Goal: Transaction & Acquisition: Purchase product/service

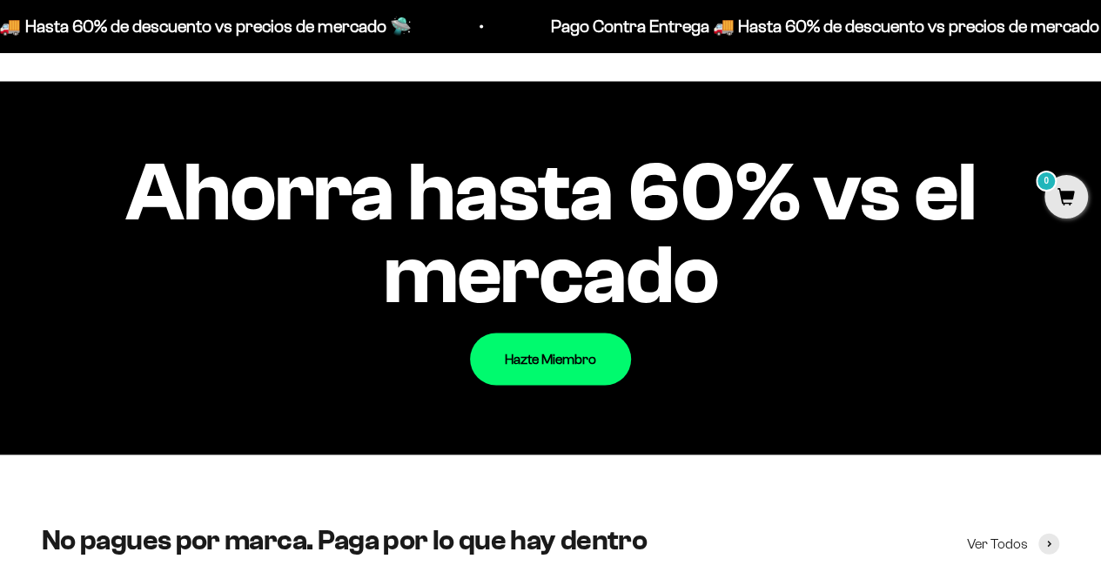
scroll to position [1653, 0]
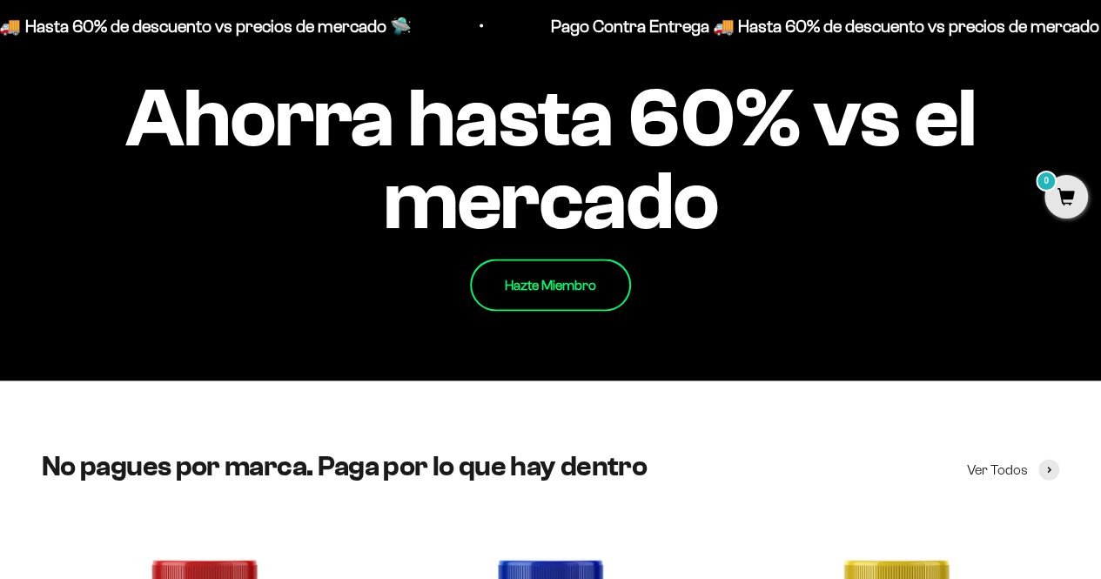
click at [555, 307] on link "Hazte Miembro" at bounding box center [550, 285] width 161 height 52
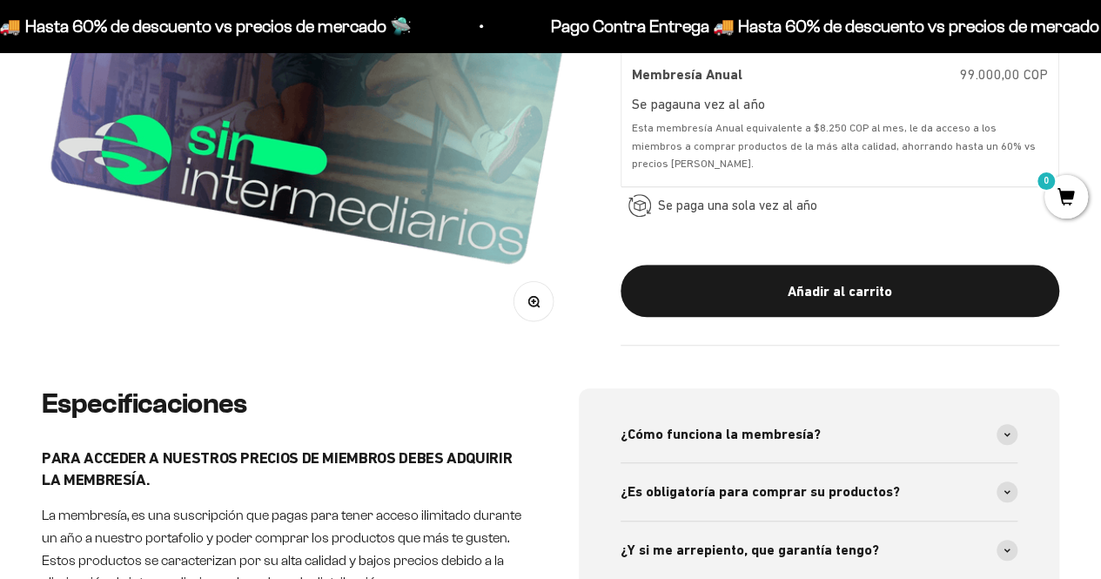
scroll to position [609, 0]
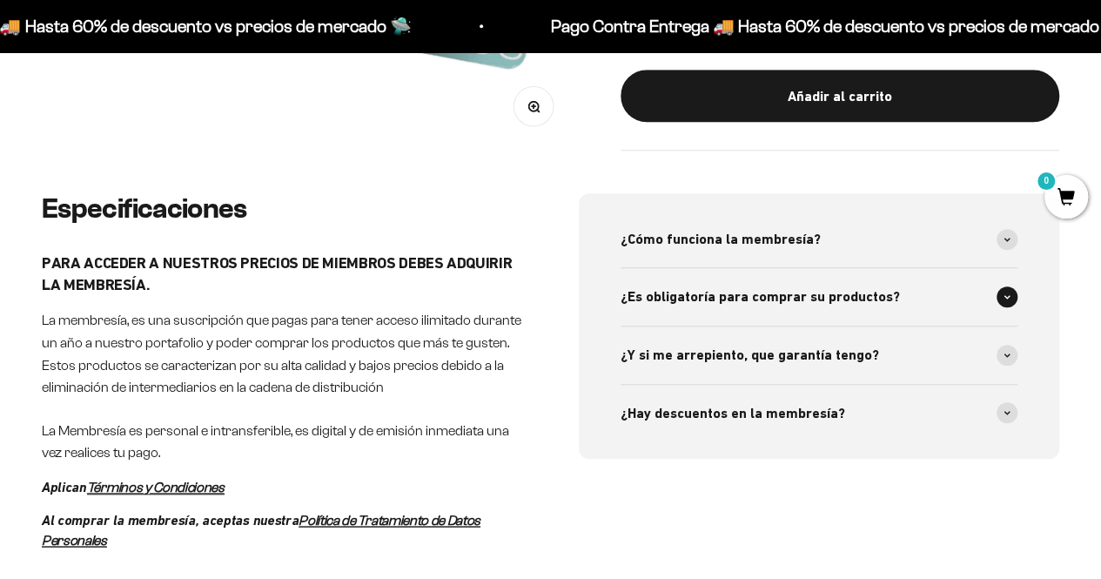
click at [833, 287] on span "¿Es obligatoría para comprar su productos?" at bounding box center [759, 296] width 279 height 23
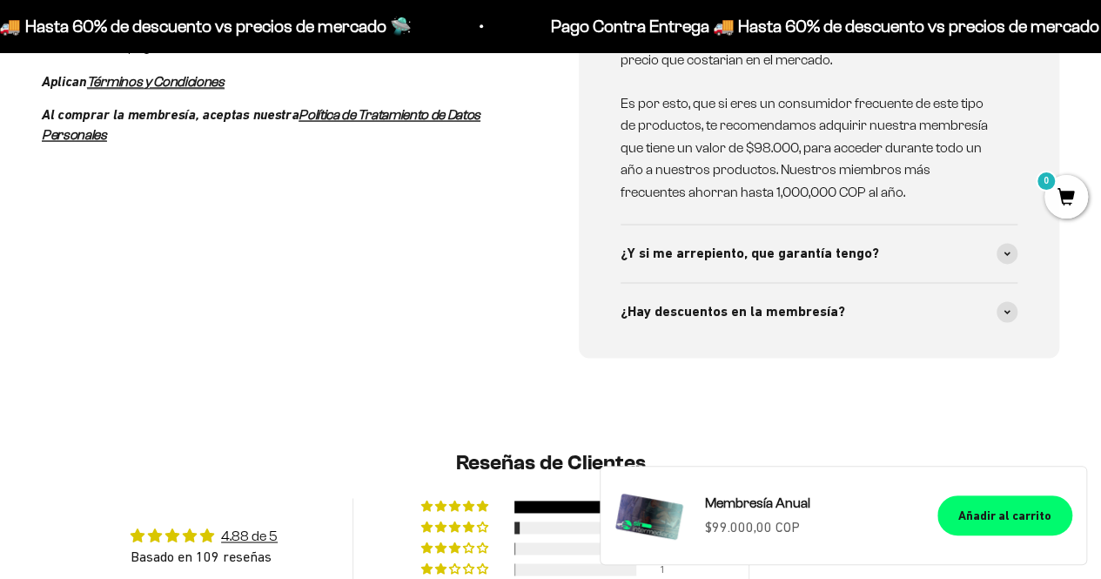
scroll to position [1044, 0]
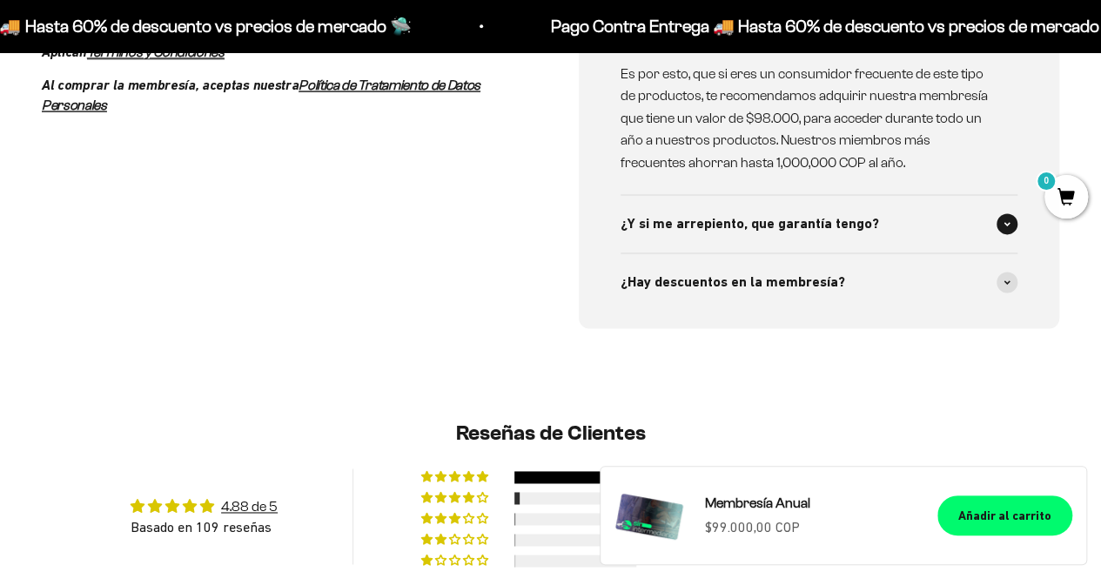
click at [883, 237] on div "¿Y si me arrepiento, que garantía tengo?" at bounding box center [819, 223] width 398 height 57
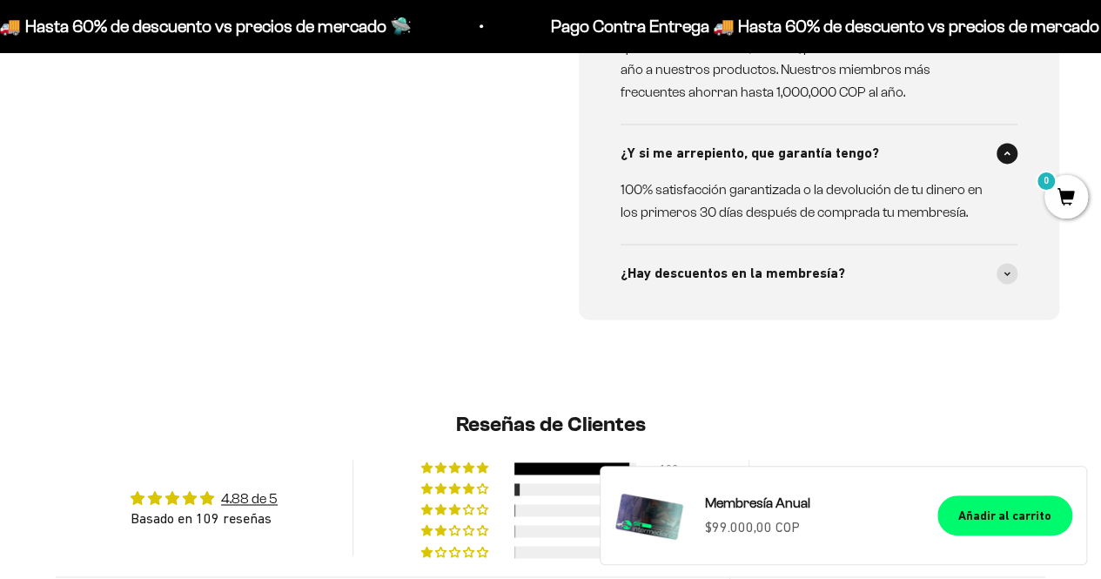
scroll to position [1131, 0]
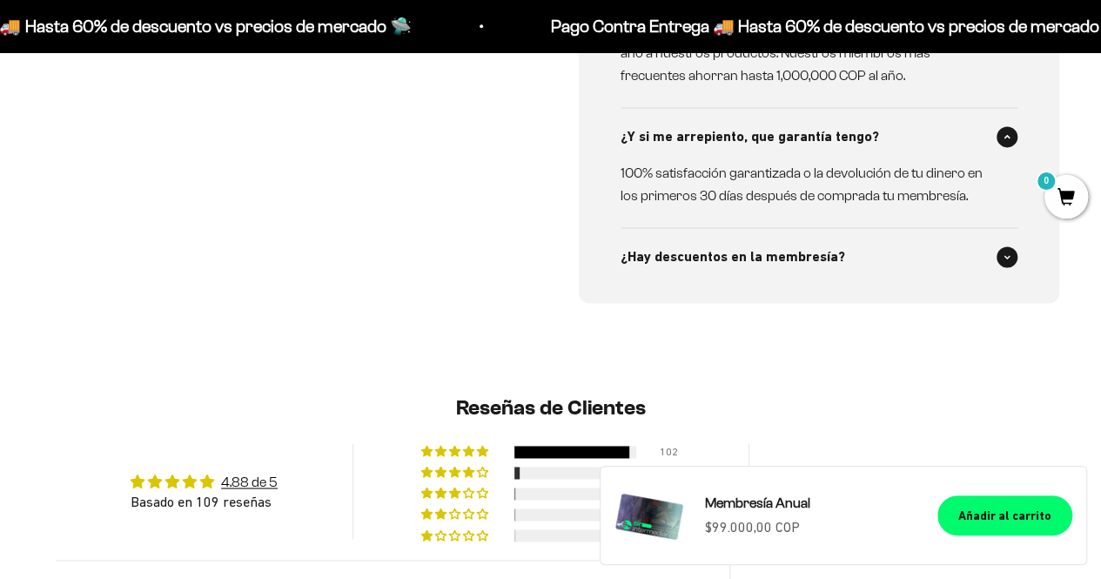
click at [795, 258] on span "¿Hay descuentos en la membresía?" at bounding box center [732, 256] width 224 height 23
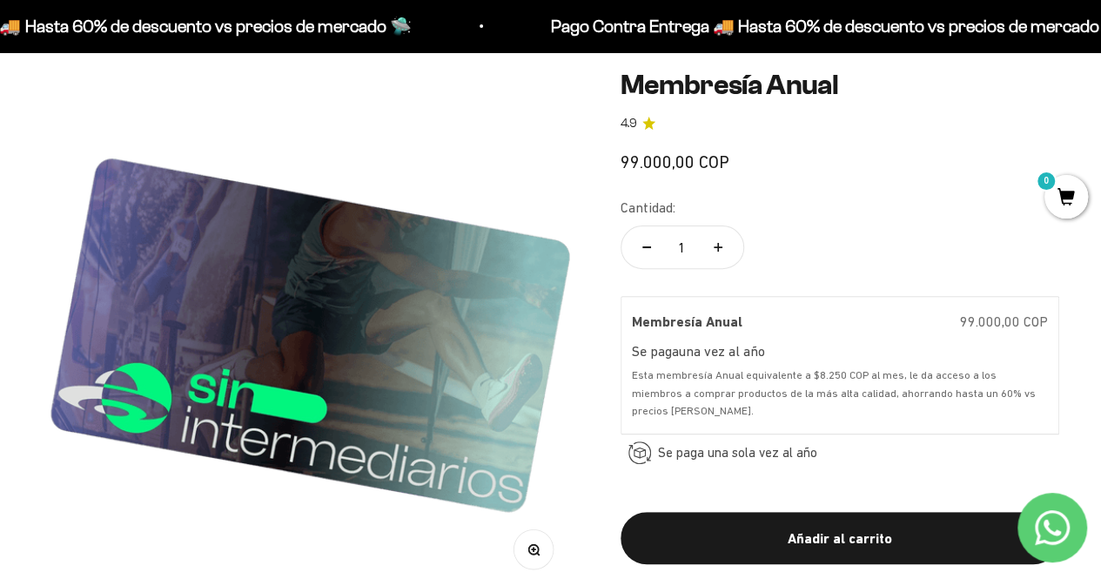
scroll to position [0, 0]
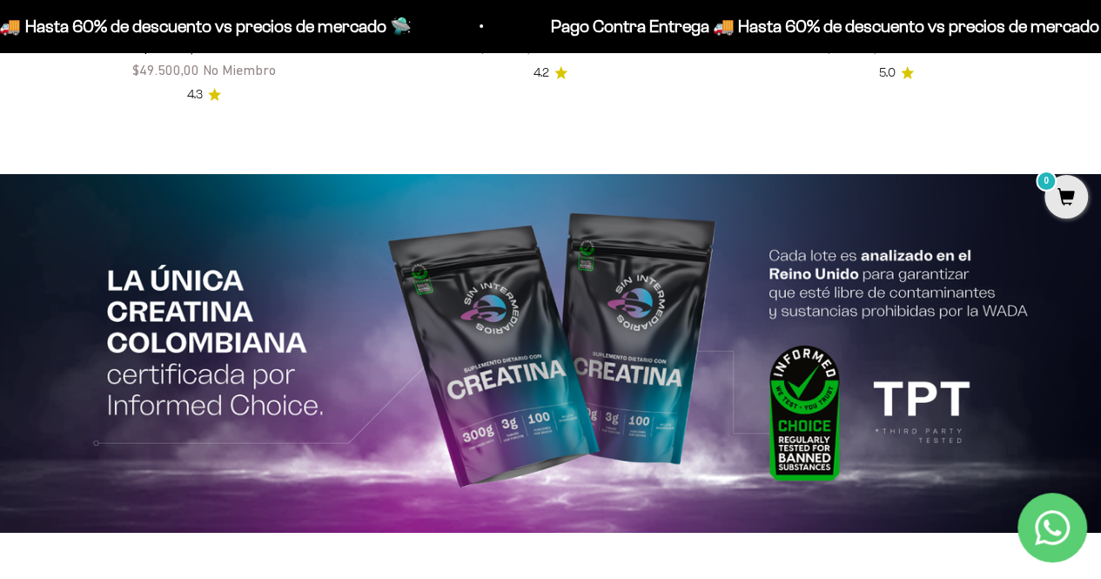
scroll to position [3002, 0]
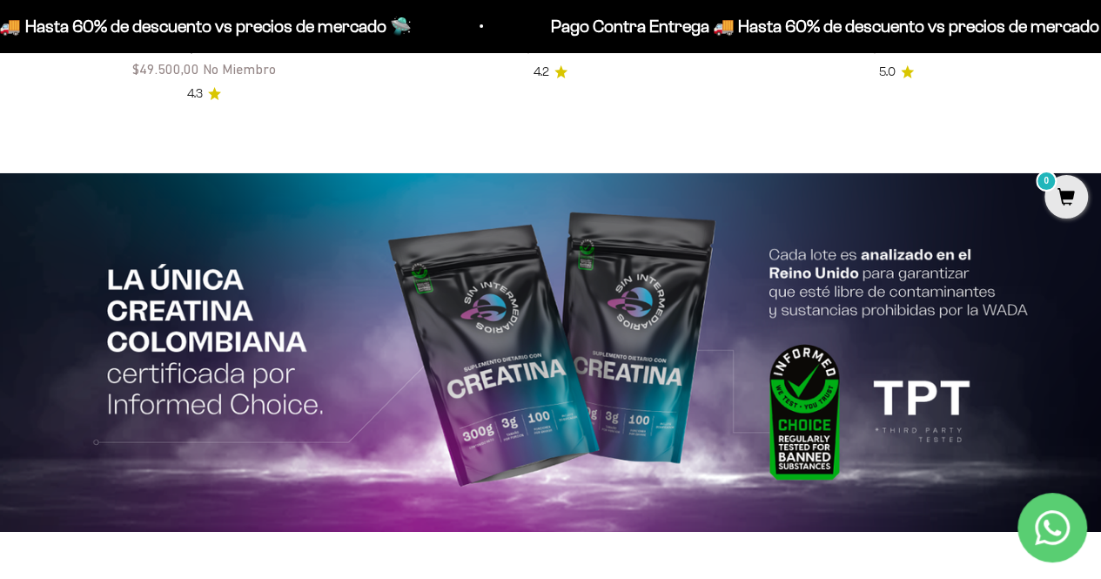
click at [556, 305] on img at bounding box center [550, 352] width 1101 height 358
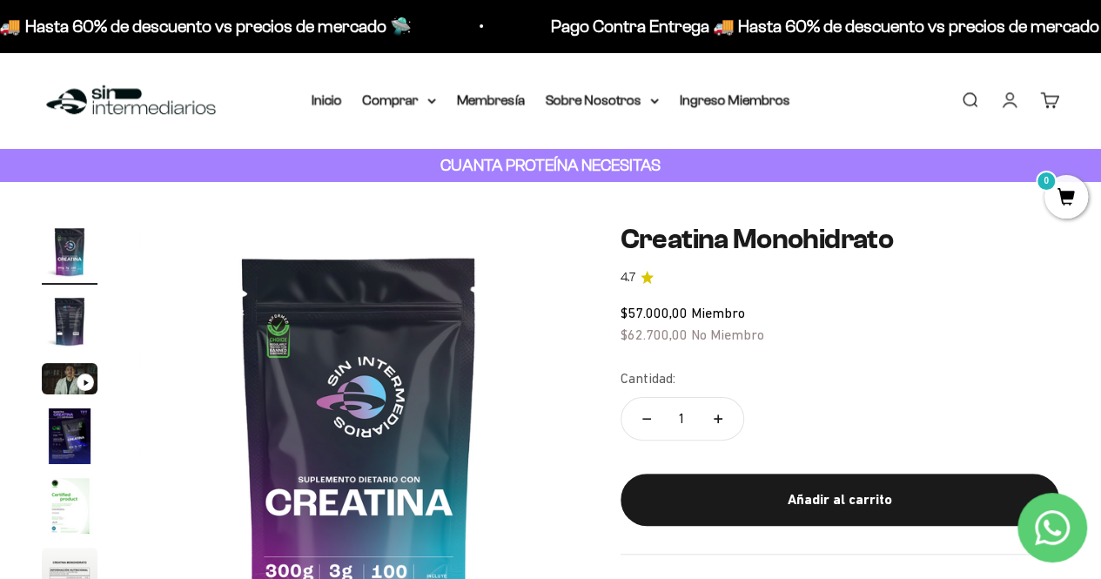
click at [726, 413] on button "Aumentar cantidad" at bounding box center [718, 419] width 50 height 42
type input "2"
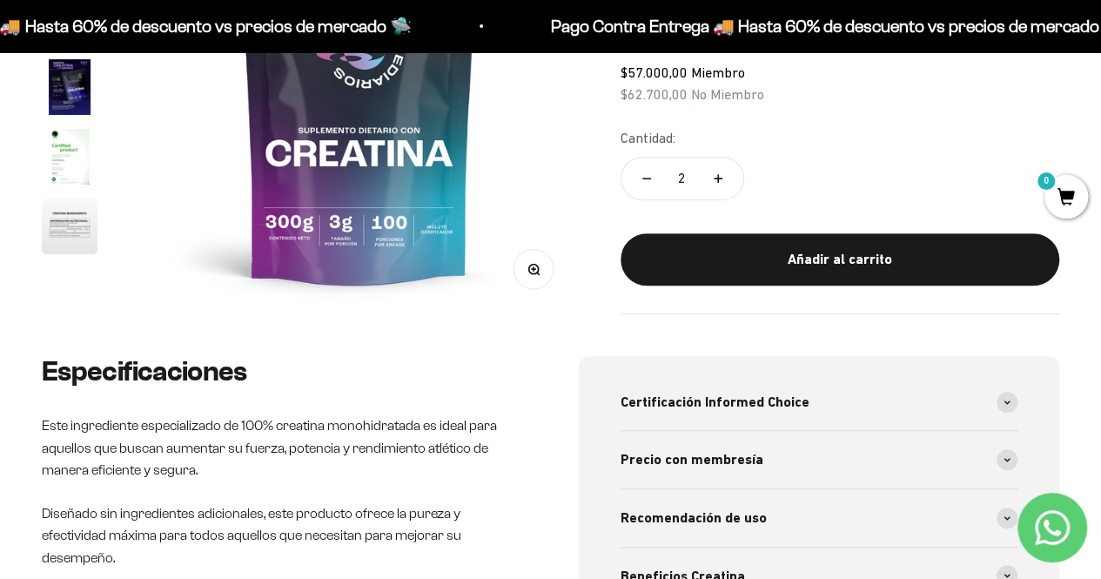
scroll to position [435, 0]
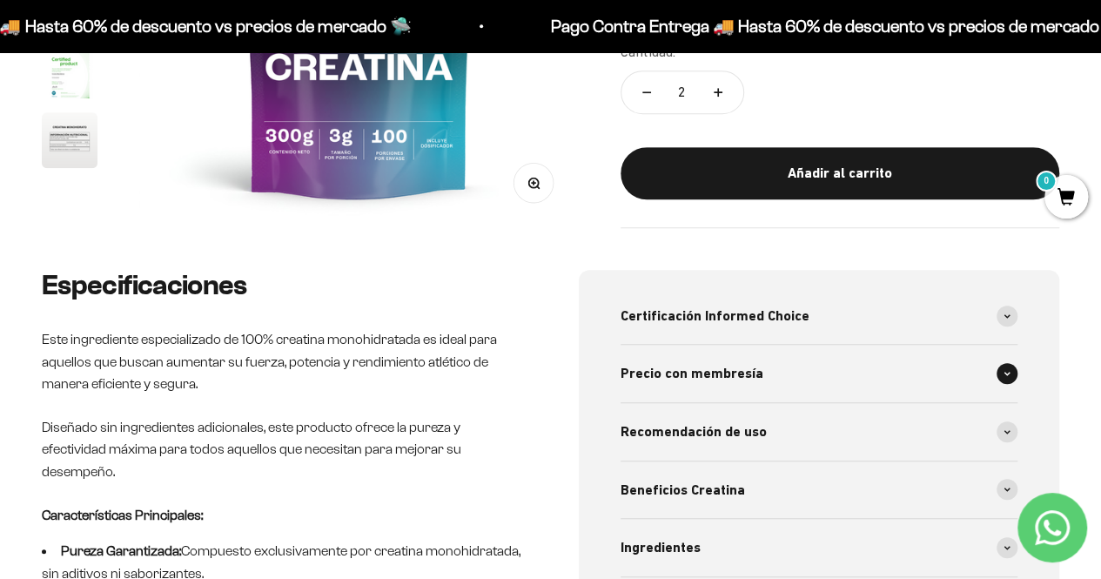
click at [706, 380] on span "Precio con membresía" at bounding box center [691, 373] width 143 height 23
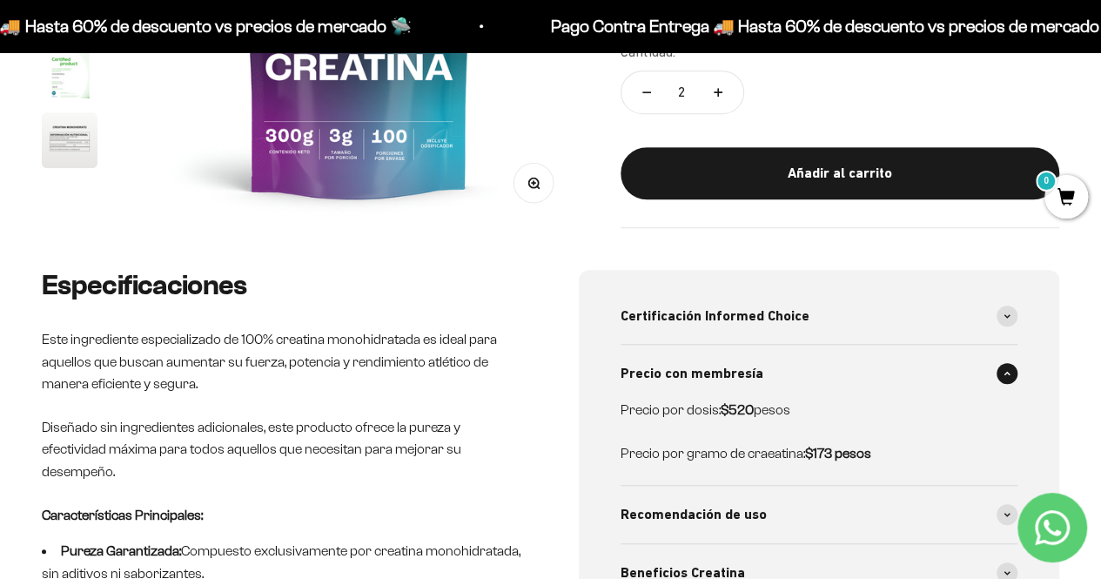
click at [706, 380] on span "Precio con membresía" at bounding box center [691, 373] width 143 height 23
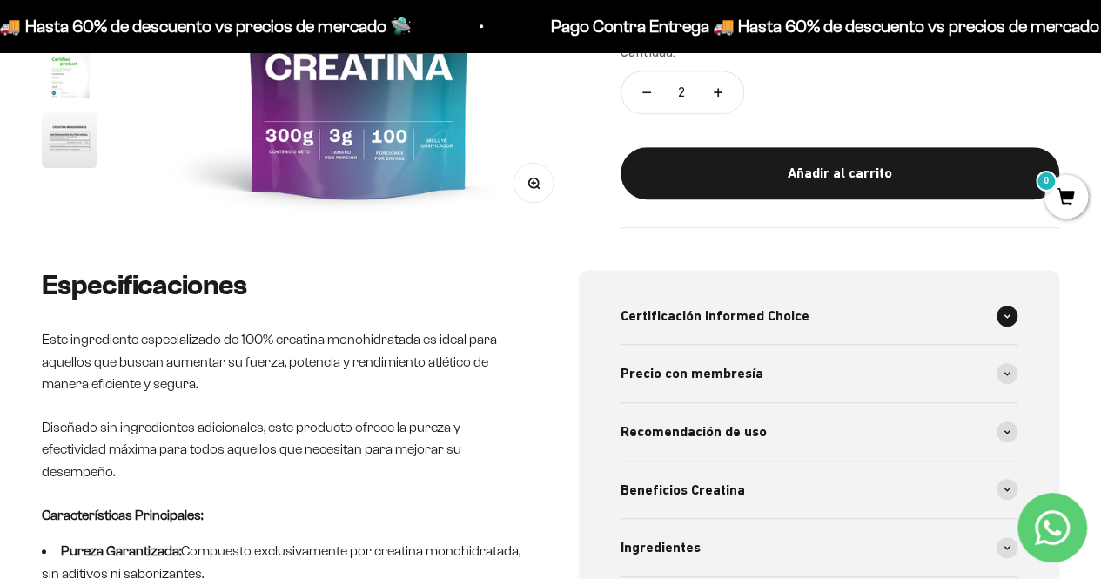
click at [708, 321] on span "Certificación Informed Choice" at bounding box center [714, 315] width 189 height 23
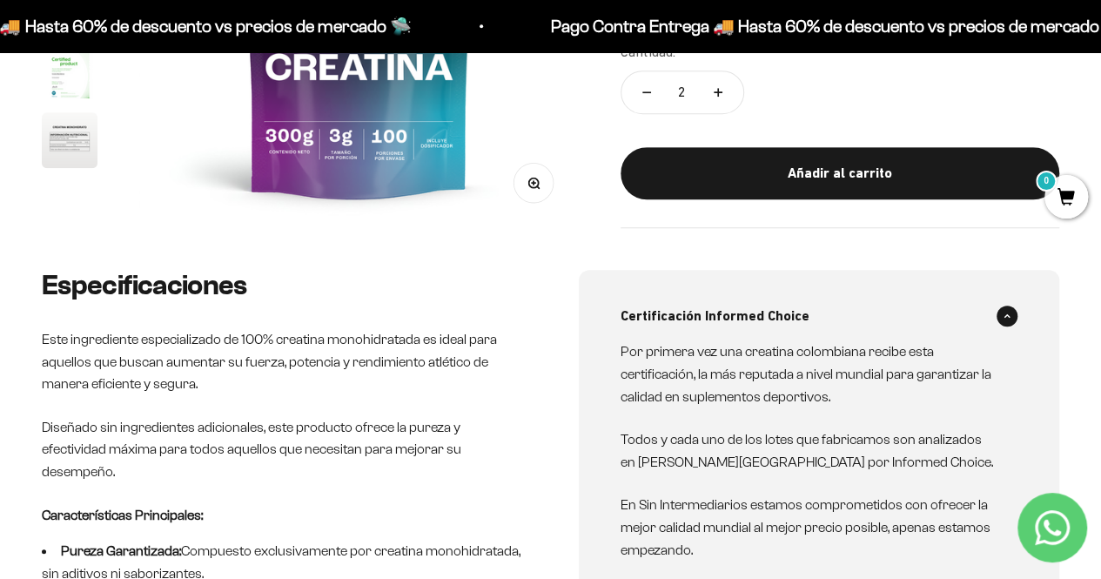
click at [708, 321] on span "Certificación Informed Choice" at bounding box center [714, 315] width 189 height 23
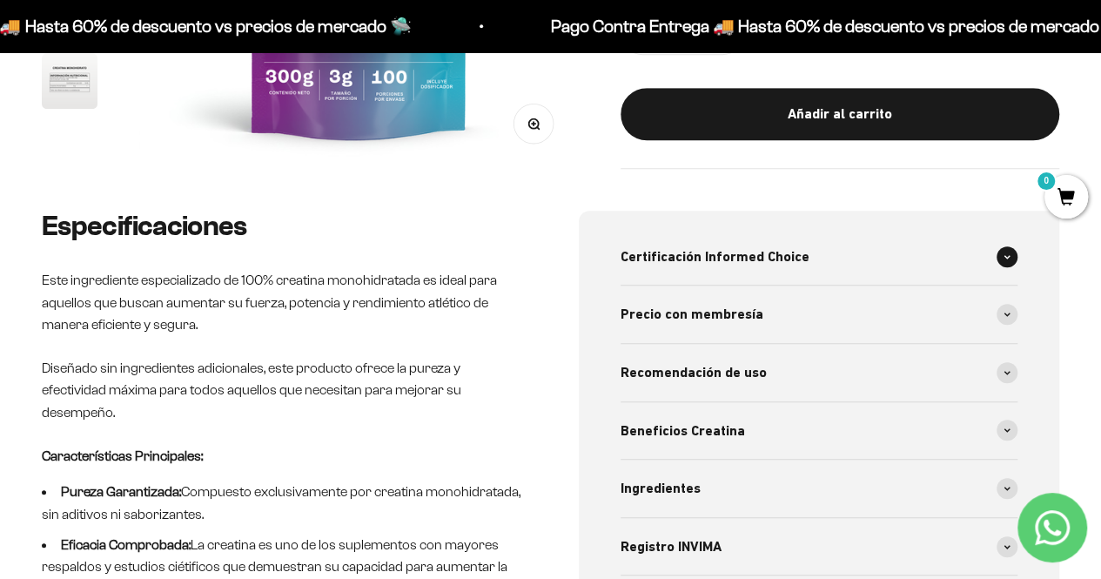
scroll to position [522, 0]
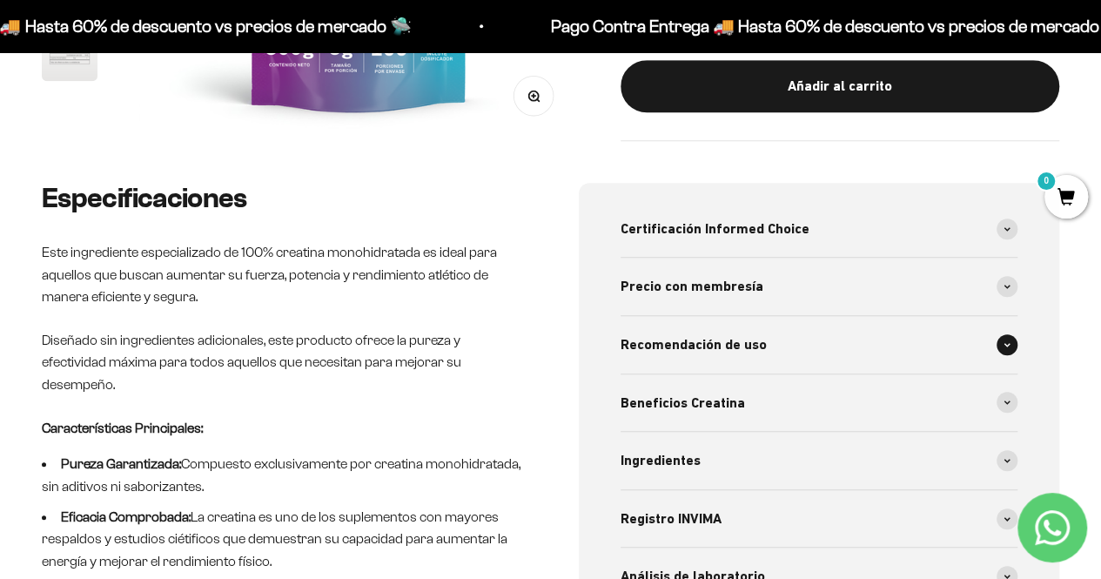
click at [703, 354] on span "Recomendación de uso" at bounding box center [693, 344] width 146 height 23
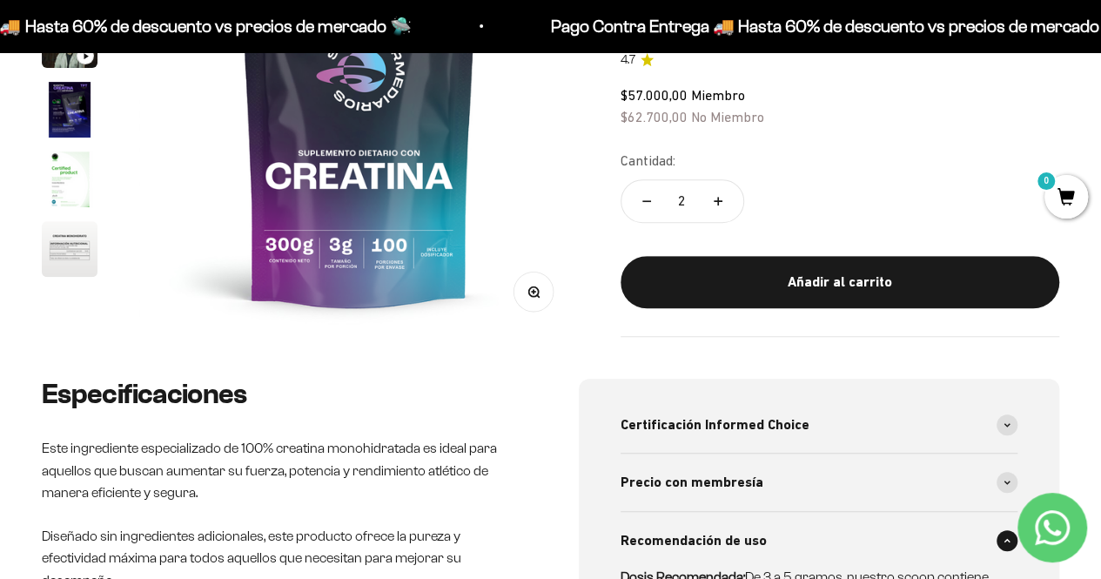
scroll to position [174, 0]
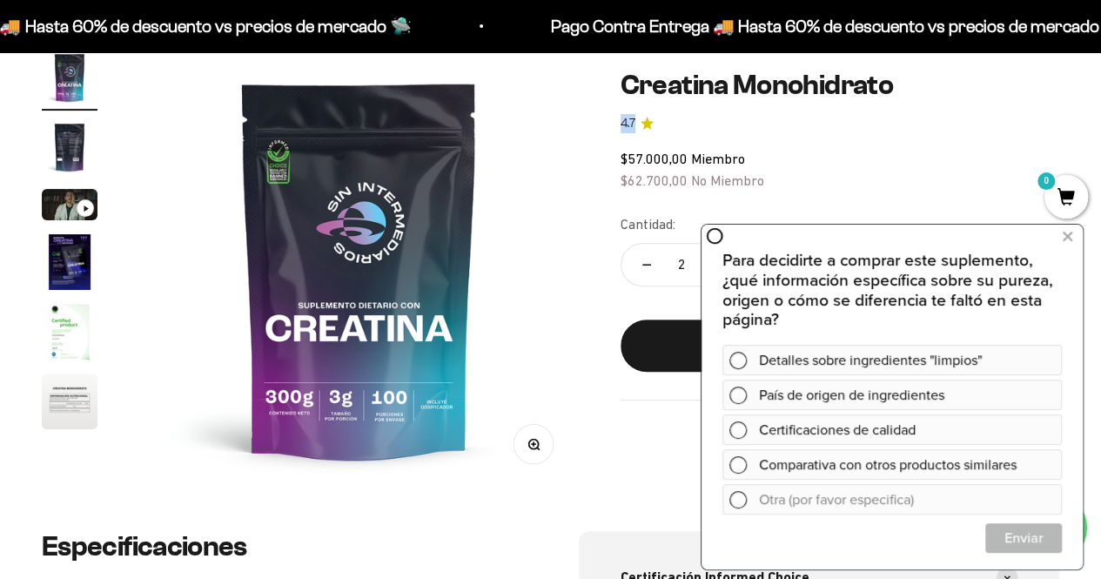
click at [941, 100] on safe-sticky "Creatina Monohidrato 4.7 $57.000,00 Miembro $62.700,00 No Miembro Calidad de lí…" at bounding box center [839, 235] width 438 height 331
click at [1074, 235] on button at bounding box center [1066, 236] width 31 height 28
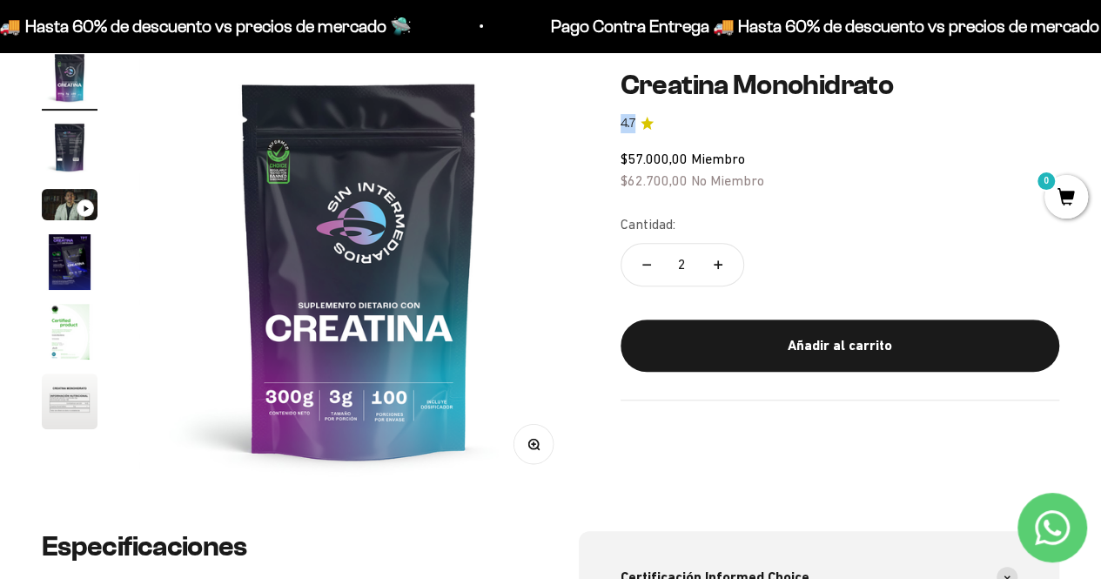
click at [82, 160] on img "Ir al artículo 2" at bounding box center [70, 147] width 56 height 56
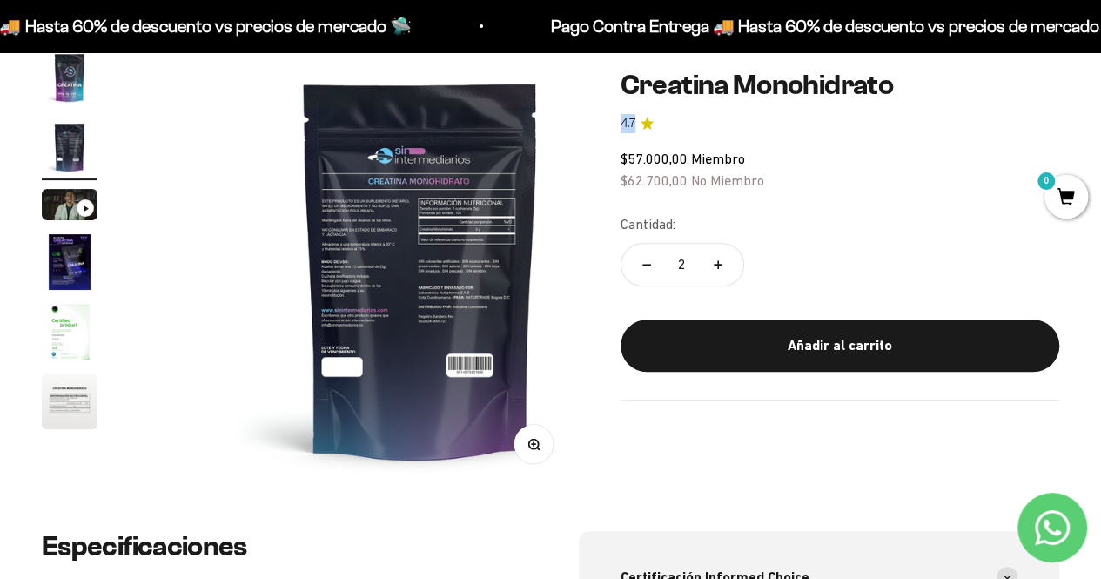
scroll to position [0, 449]
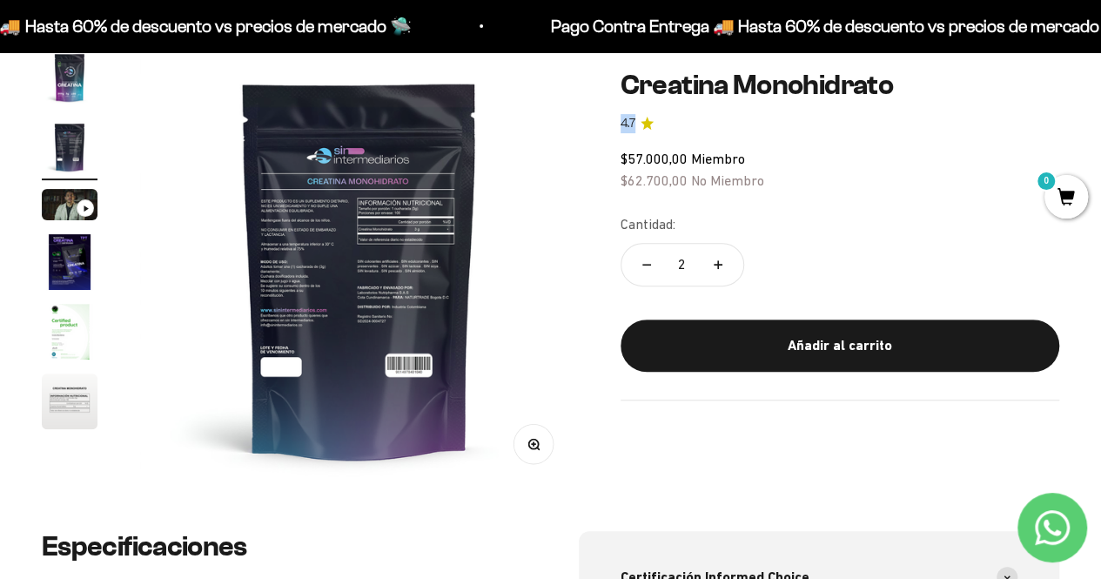
click at [65, 197] on img "Ir al artículo 3" at bounding box center [70, 204] width 56 height 31
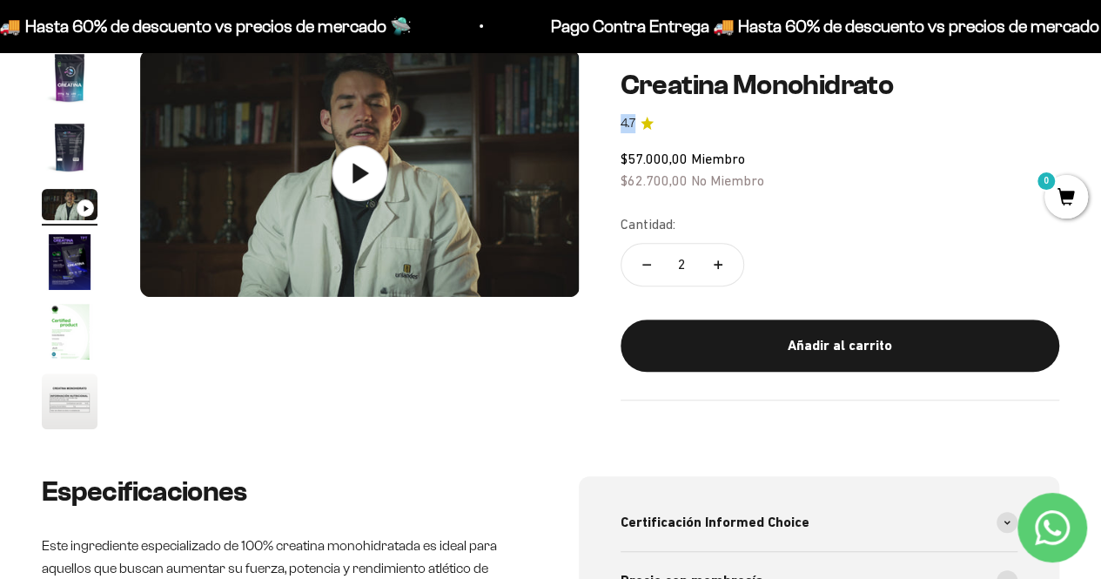
click at [77, 251] on img "Ir al artículo 4" at bounding box center [70, 262] width 56 height 56
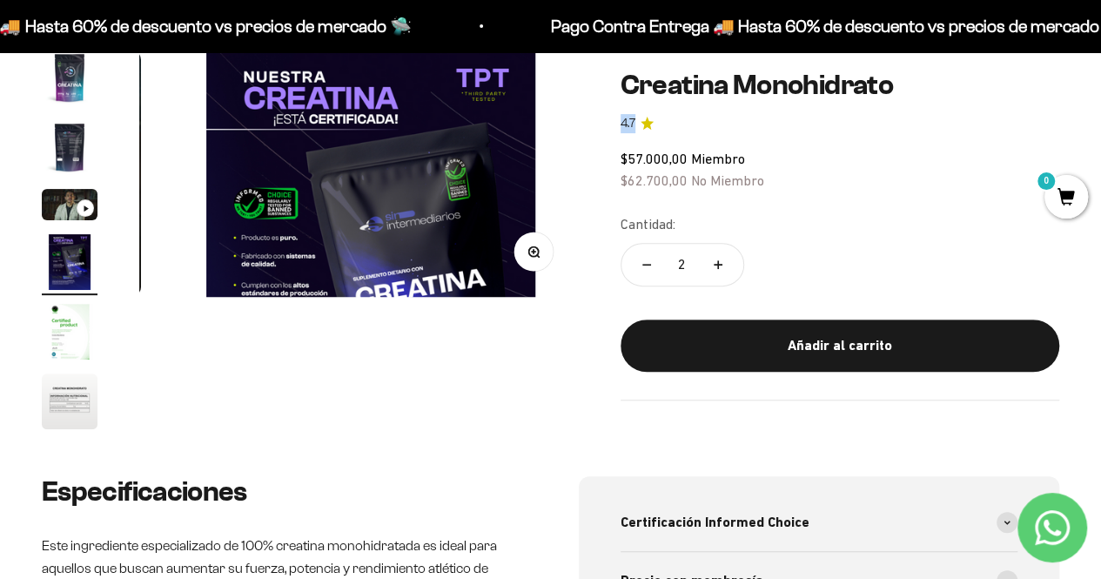
scroll to position [0, 1348]
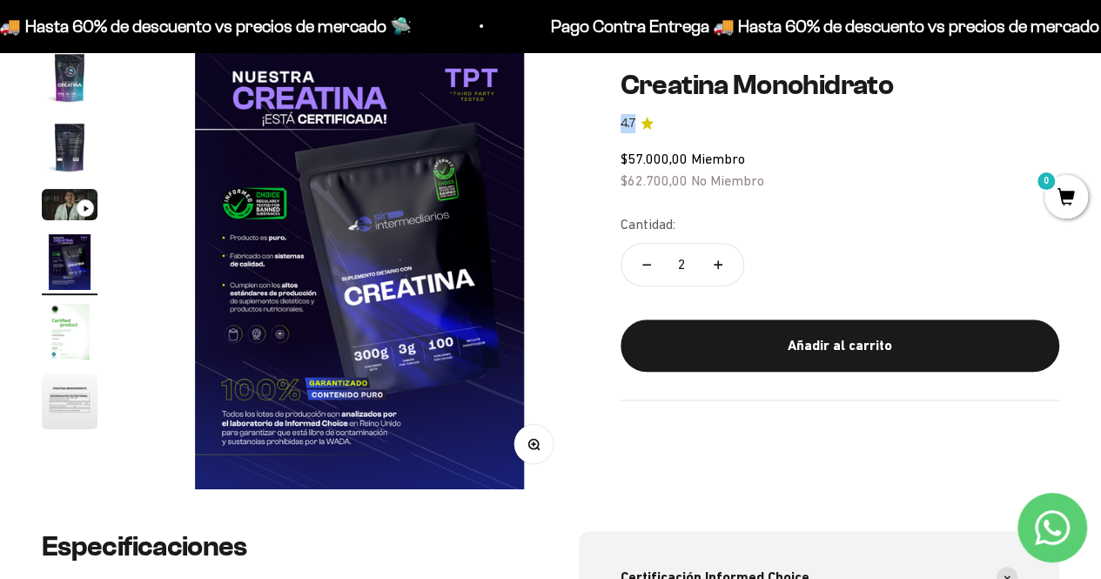
click at [70, 320] on img "Ir al artículo 5" at bounding box center [70, 332] width 56 height 56
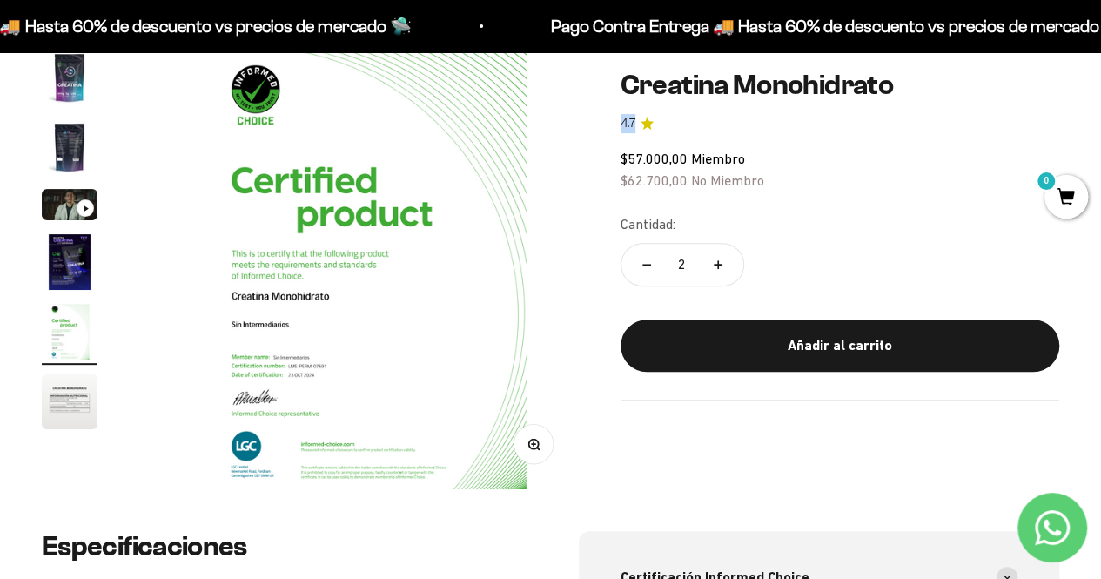
scroll to position [0, 1797]
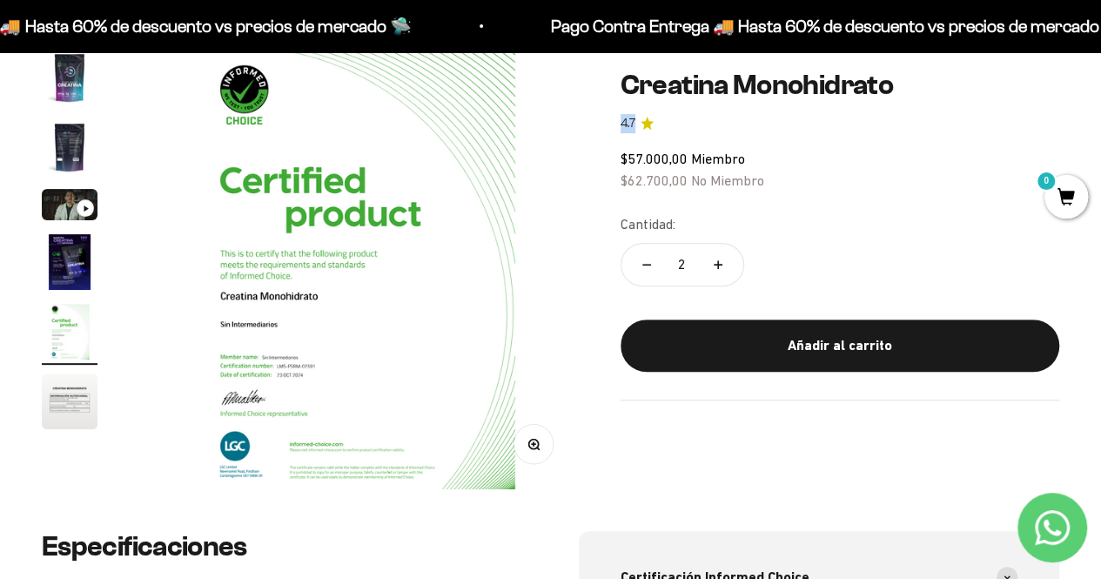
click at [70, 78] on img "Ir al artículo 1" at bounding box center [70, 78] width 56 height 56
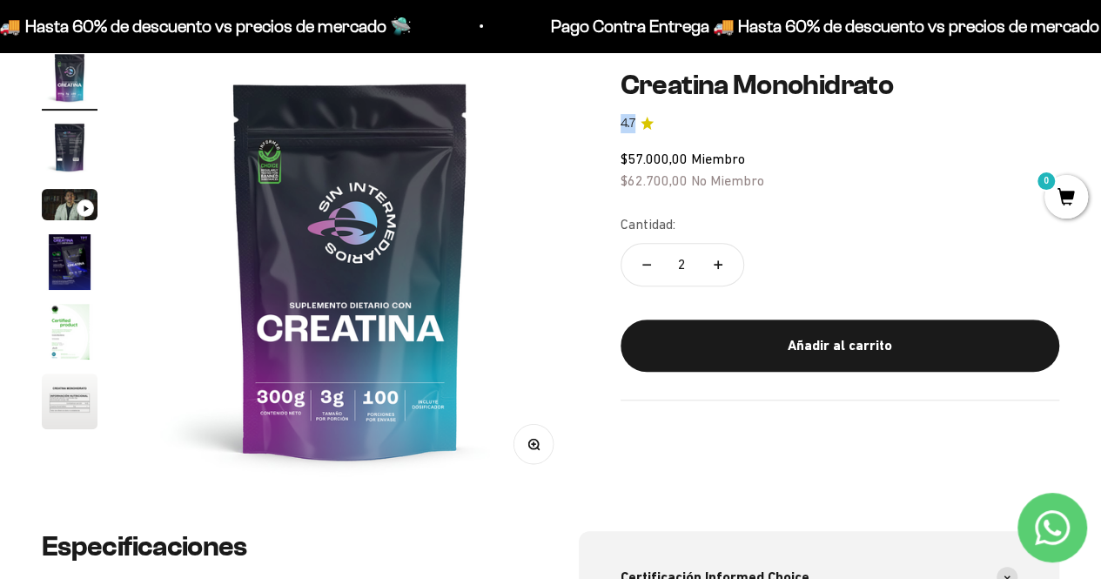
scroll to position [0, 0]
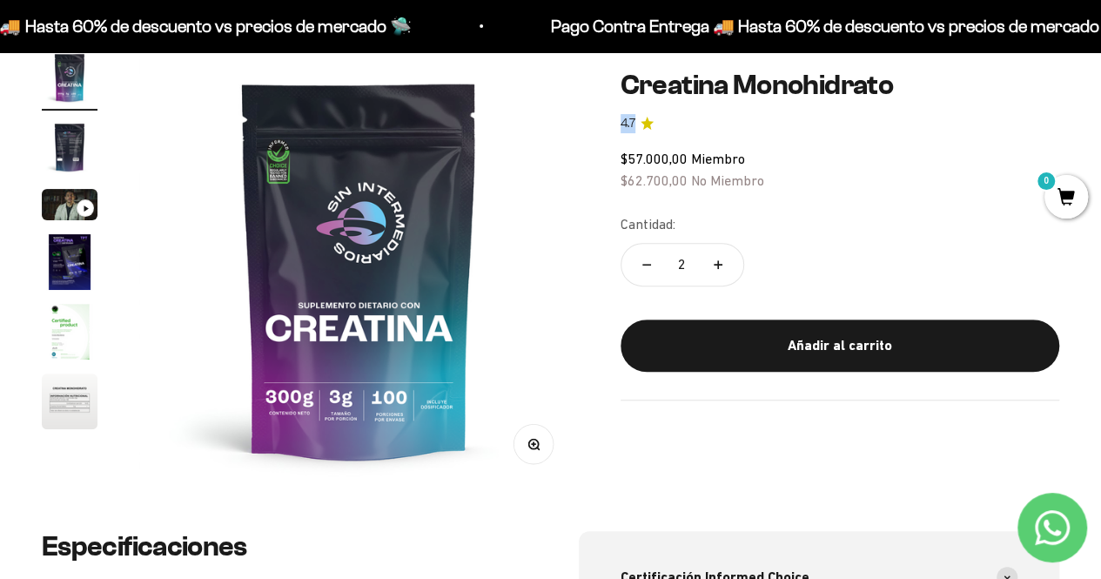
click at [1054, 89] on h1 "Creatina Monohidrato" at bounding box center [839, 85] width 438 height 30
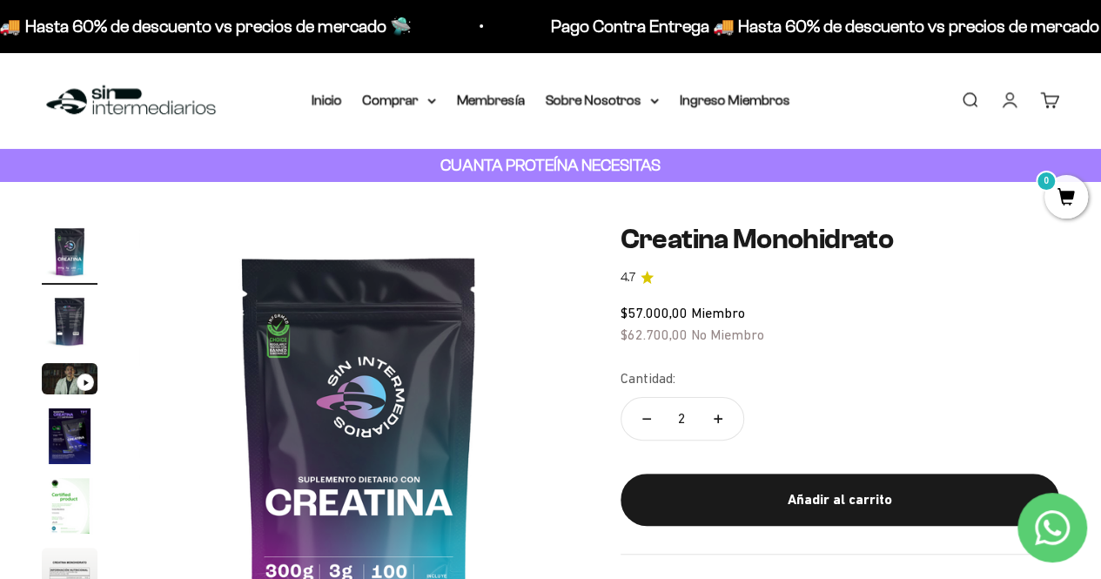
click at [99, 105] on img at bounding box center [131, 100] width 178 height 37
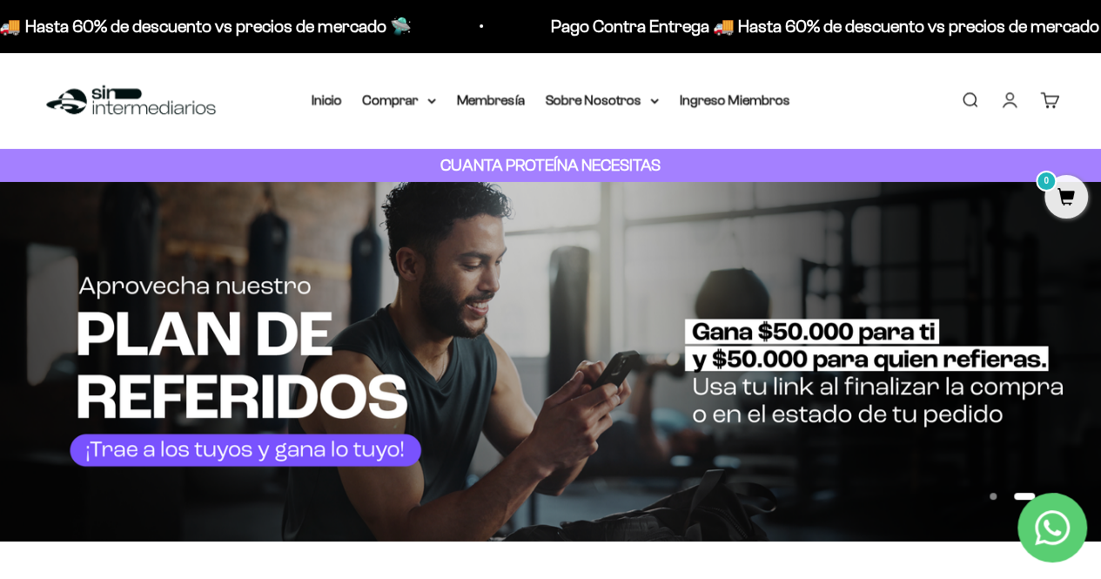
click at [442, 99] on nav "Inicio Comprar Proteínas Ver Todos Whey Iso Vegan" at bounding box center [550, 100] width 478 height 23
click at [433, 98] on icon at bounding box center [431, 101] width 9 height 6
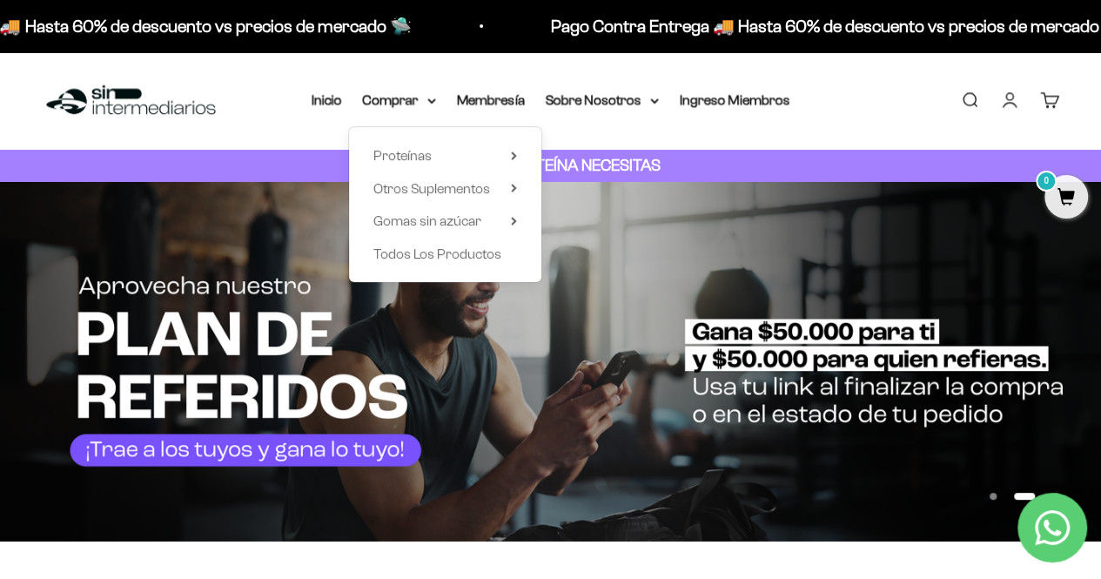
click at [523, 149] on div "Proteínas Ver Todos Whey Iso Vegan Shaker" at bounding box center [445, 204] width 192 height 155
click at [508, 157] on summary "Proteínas" at bounding box center [445, 155] width 144 height 23
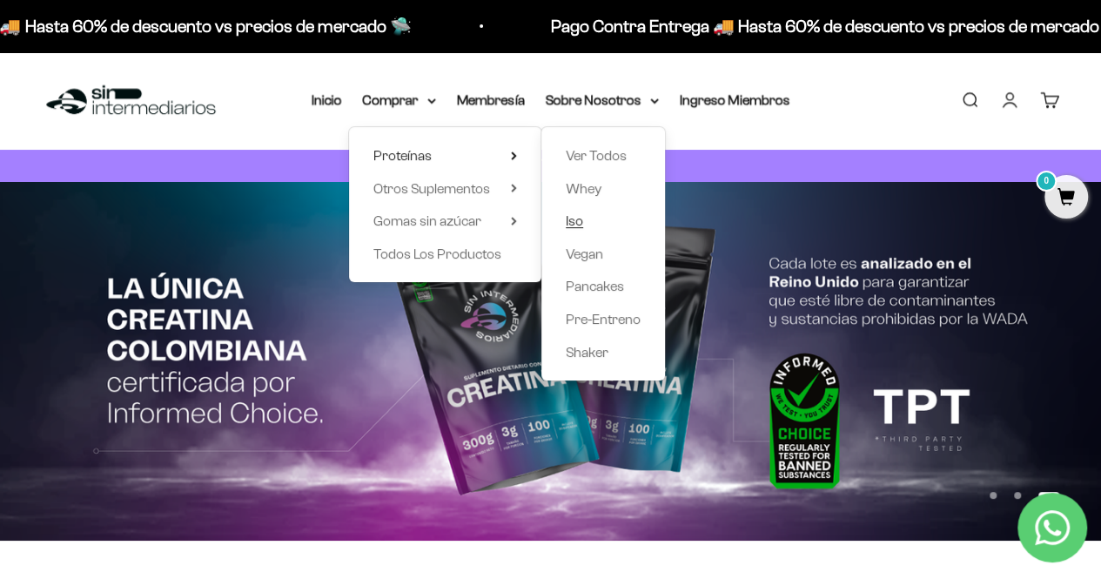
click at [574, 218] on span "Iso" at bounding box center [573, 220] width 17 height 15
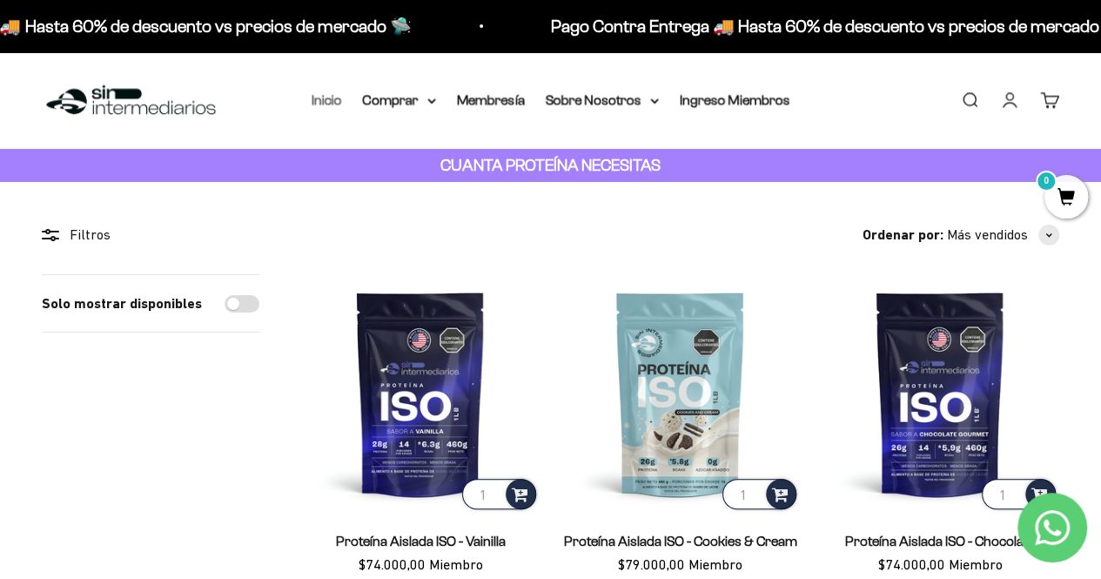
click at [337, 94] on link "Inicio" at bounding box center [326, 99] width 30 height 15
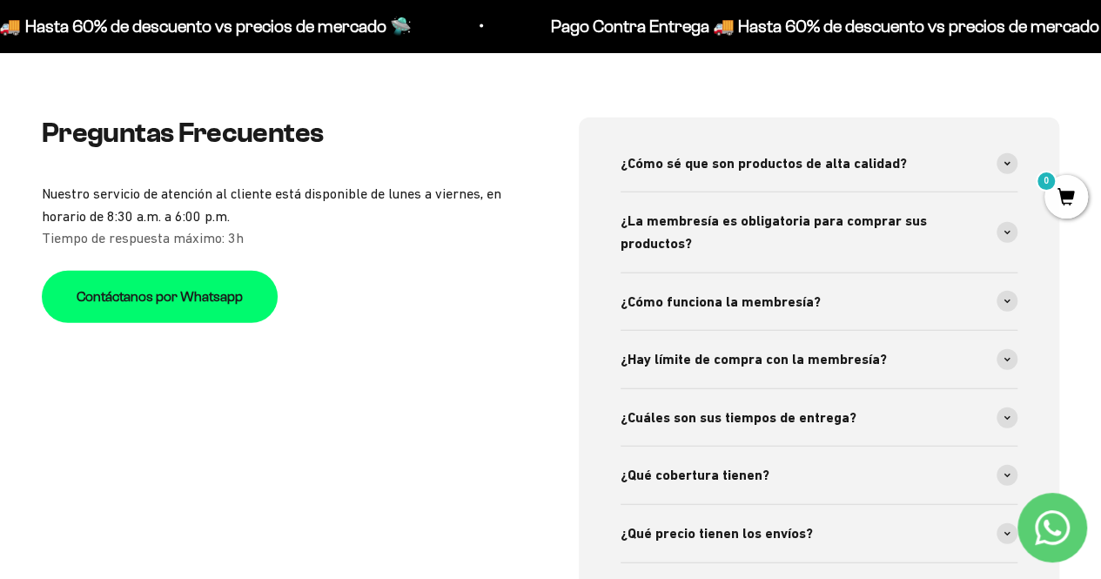
scroll to position [5307, 0]
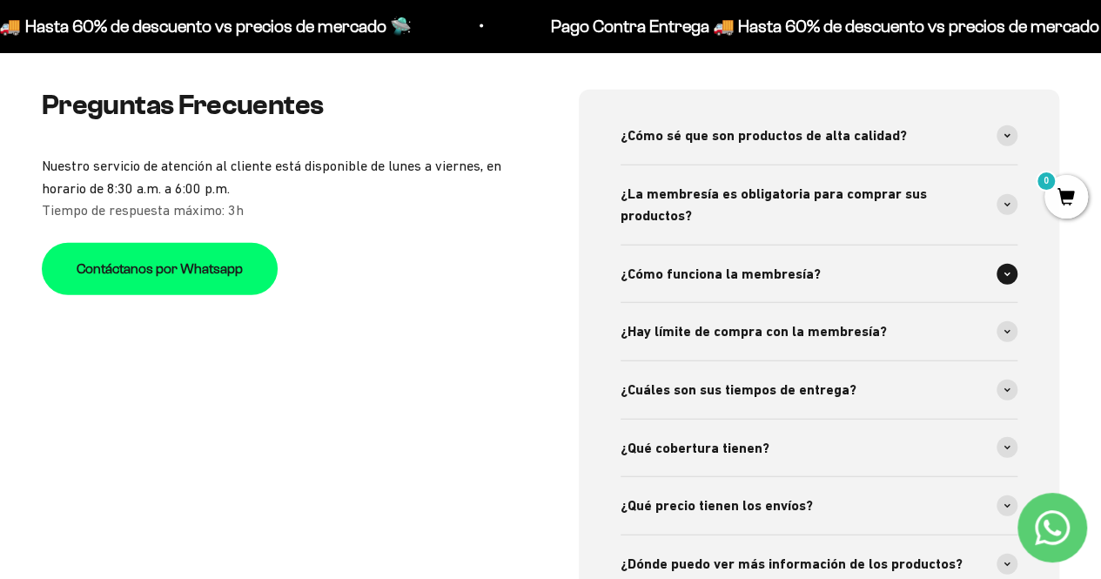
click at [736, 263] on span "¿Cómo funciona la membresía?" at bounding box center [720, 274] width 200 height 23
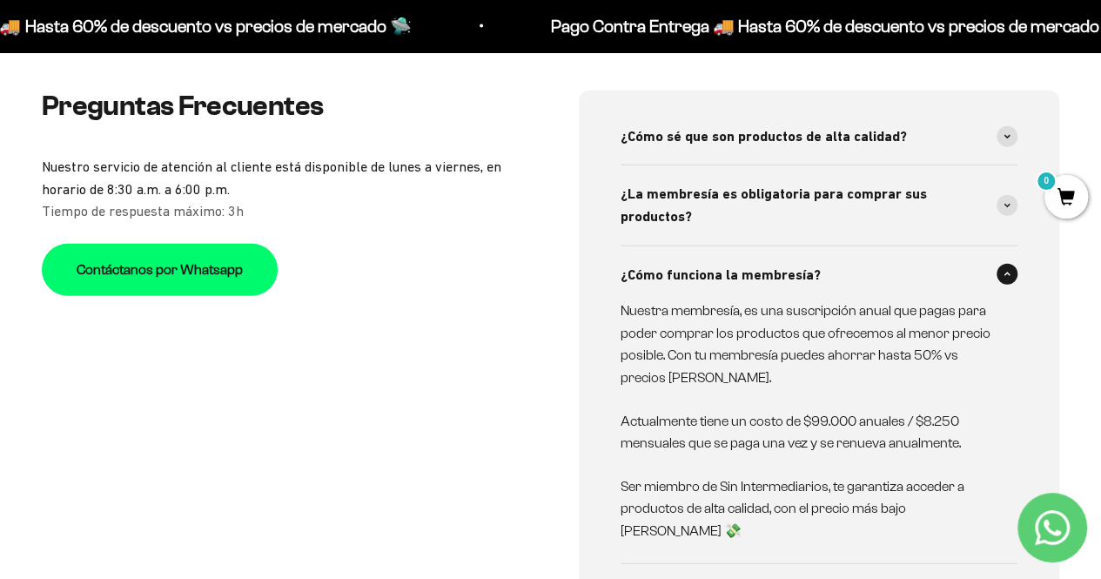
click at [736, 264] on span "¿Cómo funciona la membresía?" at bounding box center [720, 275] width 200 height 23
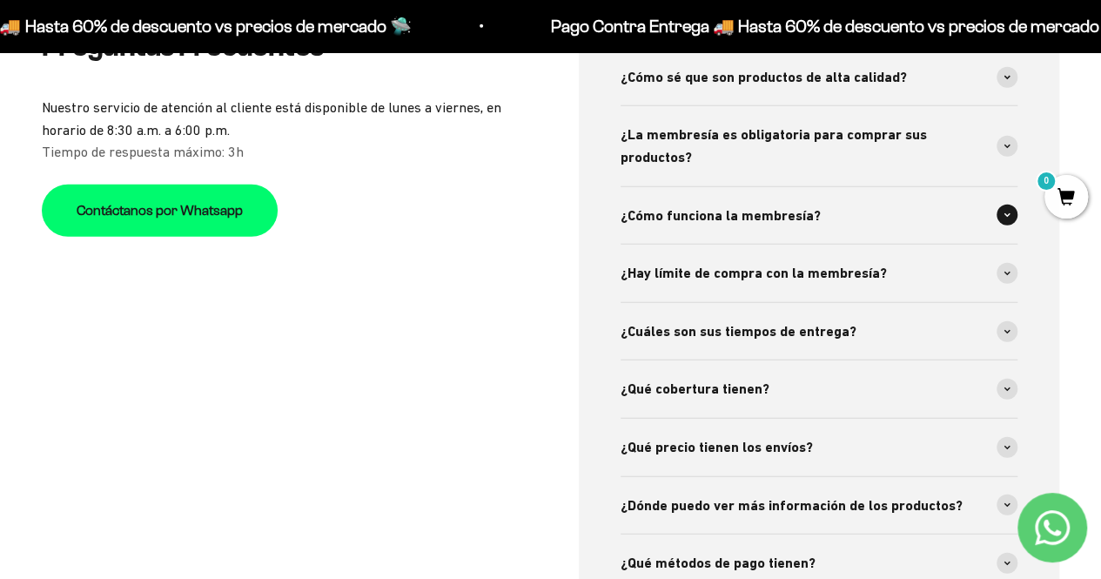
scroll to position [5394, 0]
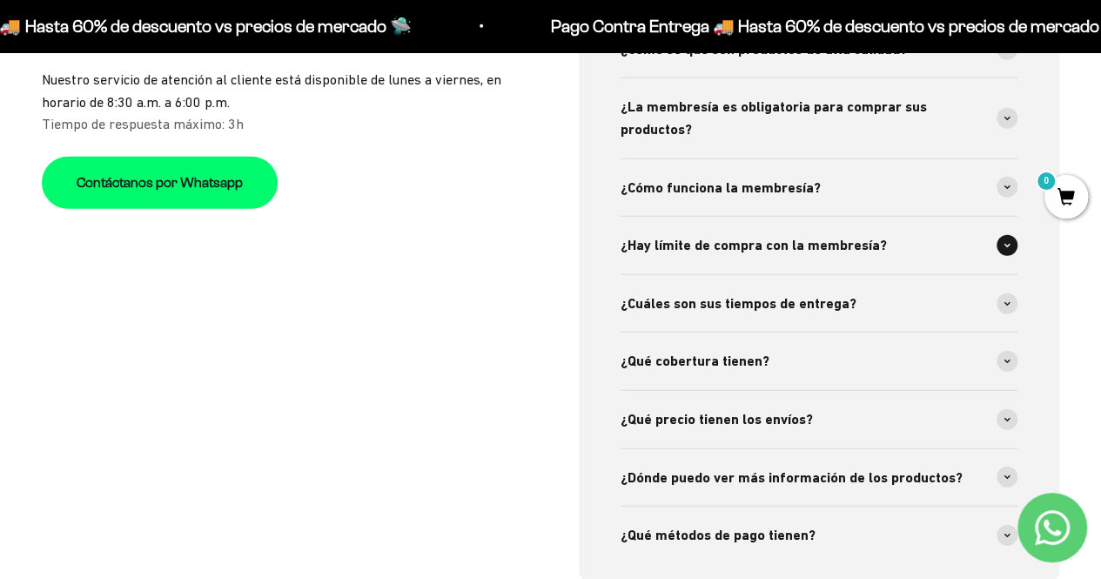
click at [729, 219] on div "¿Hay límite de compra con la membresía?" at bounding box center [819, 245] width 398 height 57
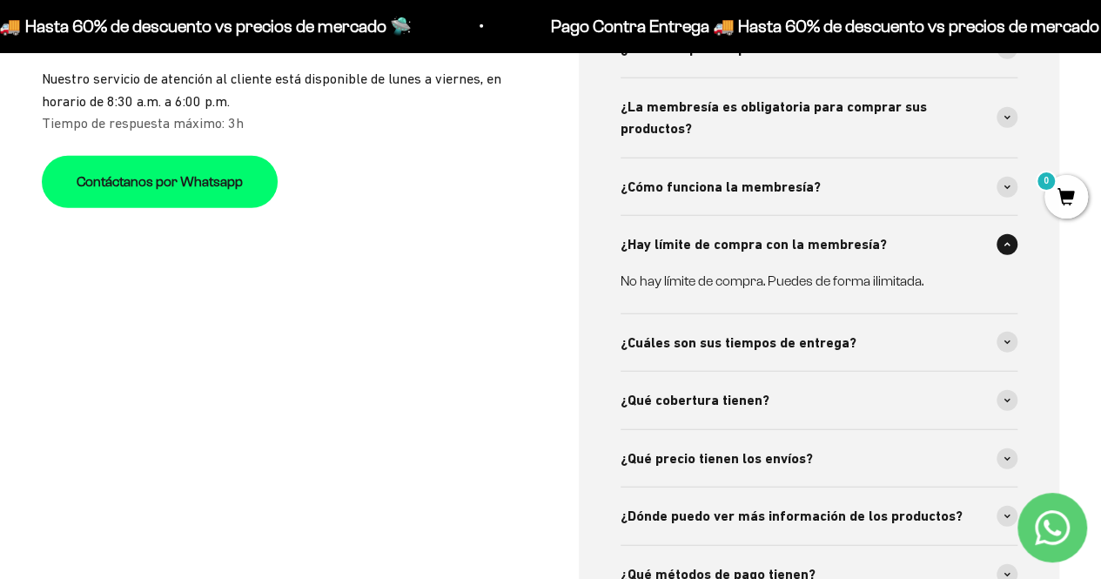
click at [729, 219] on div "¿Hay límite de compra con la membresía?" at bounding box center [819, 244] width 398 height 57
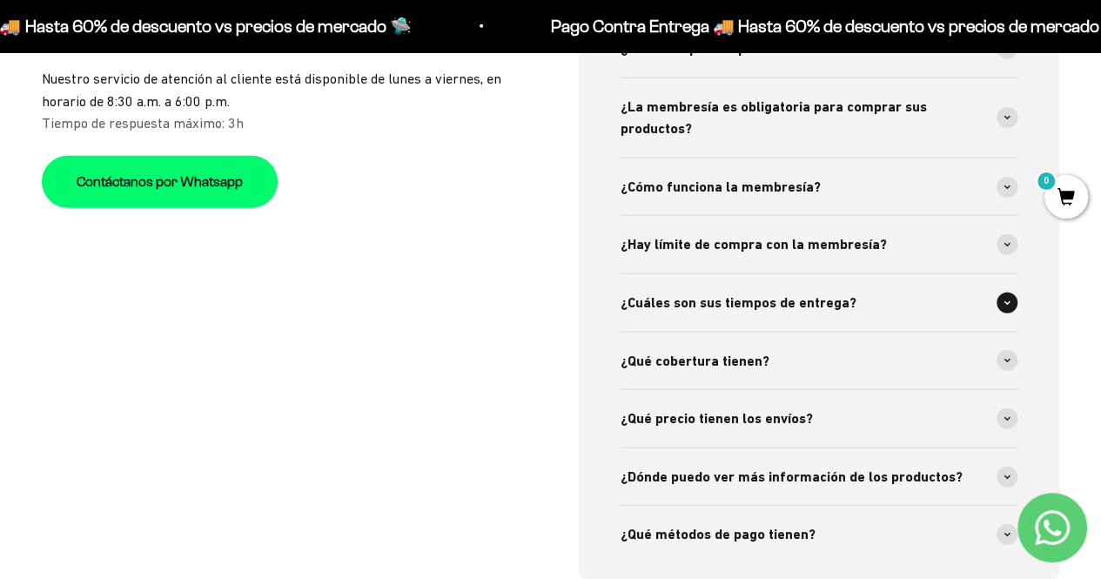
click at [719, 291] on span "¿Cuáles son sus tiempos de entrega?" at bounding box center [738, 302] width 236 height 23
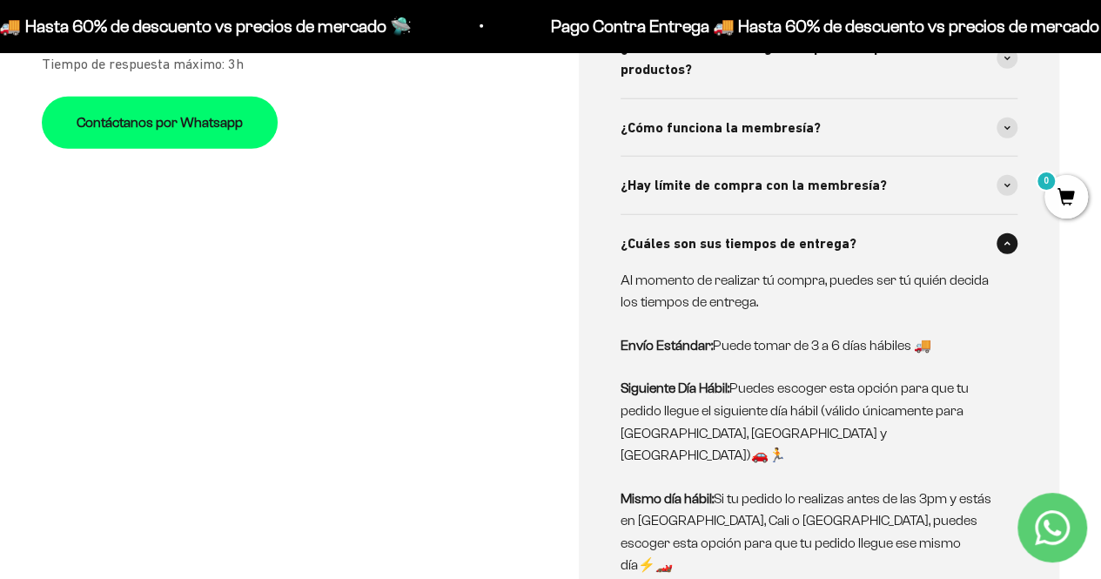
scroll to position [5481, 0]
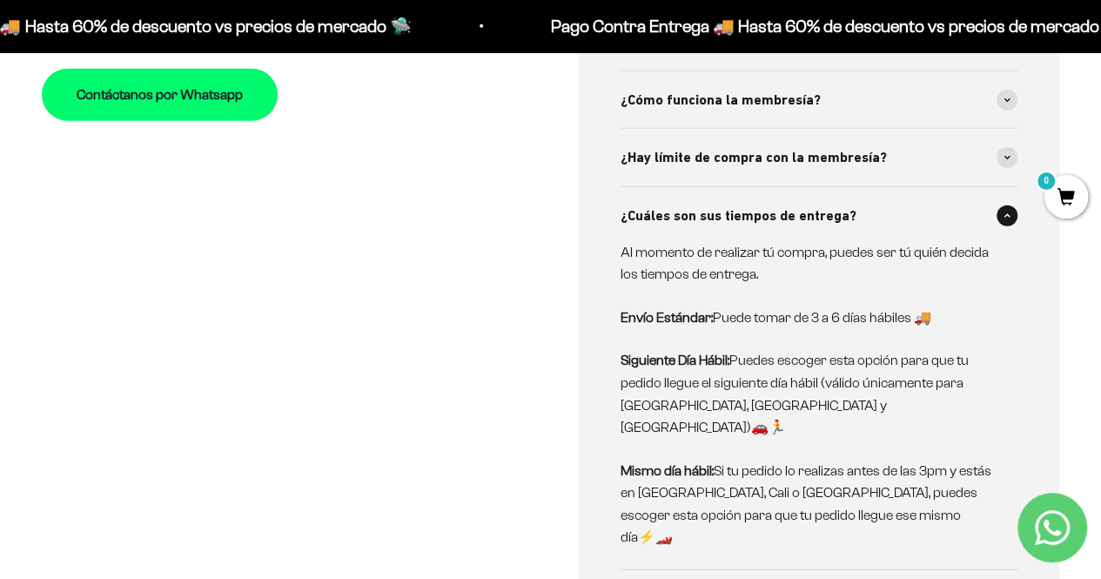
click at [731, 204] on span "¿Cuáles son sus tiempos de entrega?" at bounding box center [738, 215] width 236 height 23
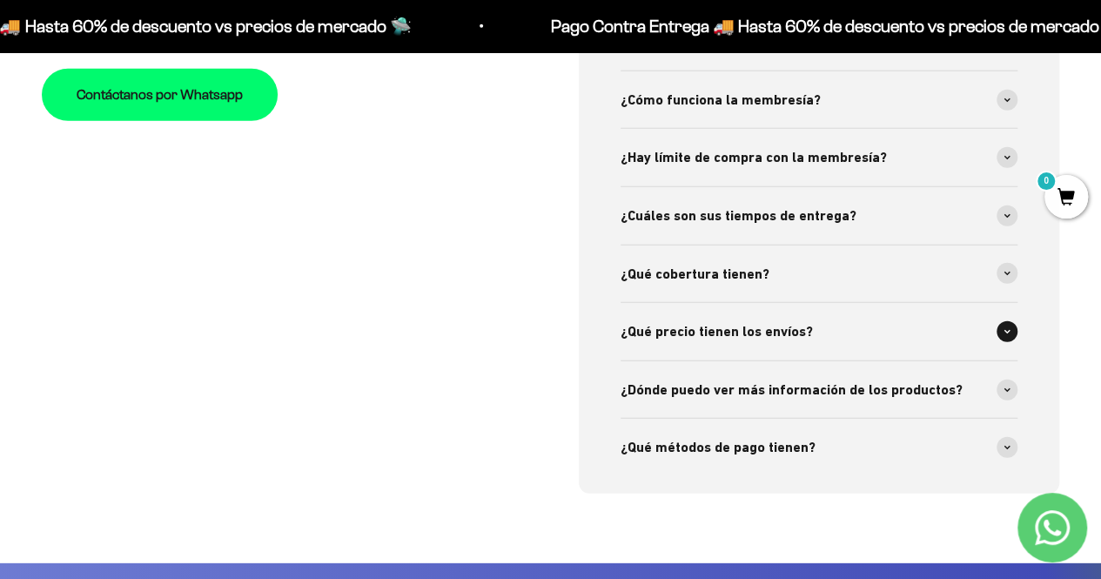
click at [787, 303] on div "¿Qué precio tienen los envíos?" at bounding box center [819, 331] width 398 height 57
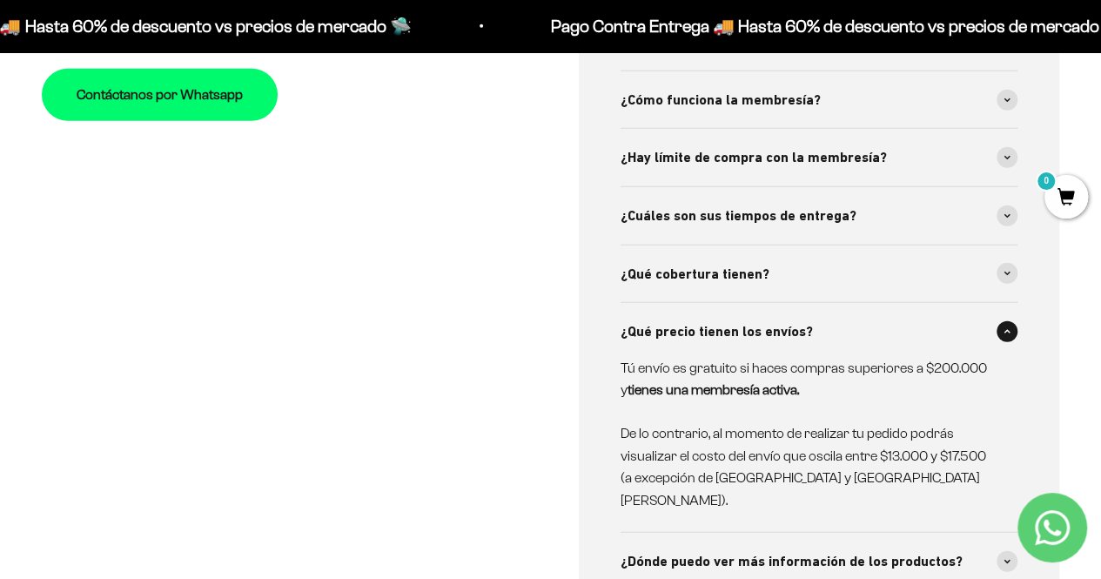
scroll to position [5568, 0]
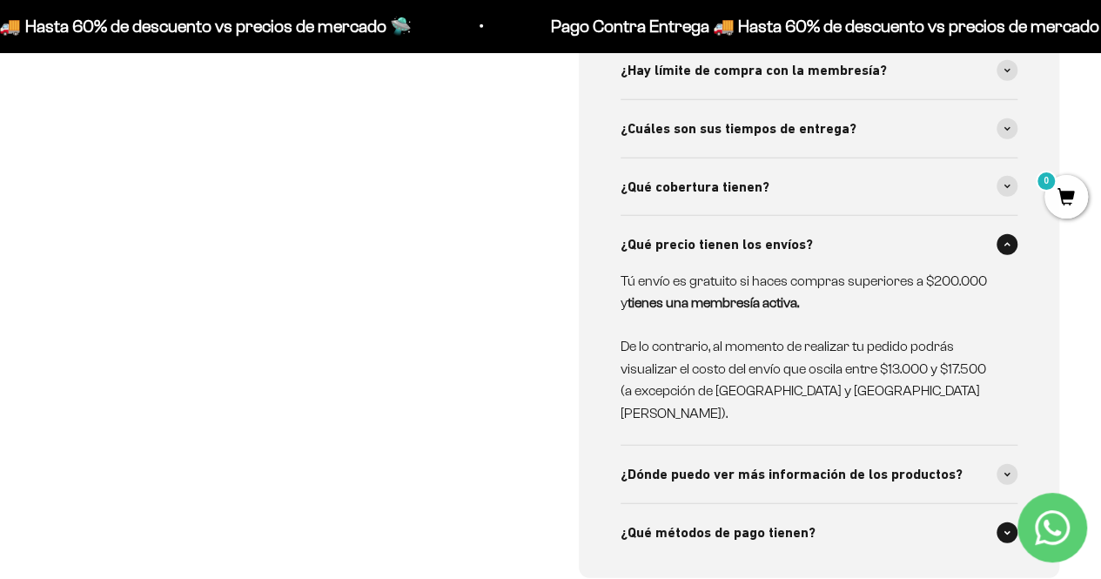
click at [730, 521] on span "¿Qué métodos de pago tienen?" at bounding box center [717, 532] width 195 height 23
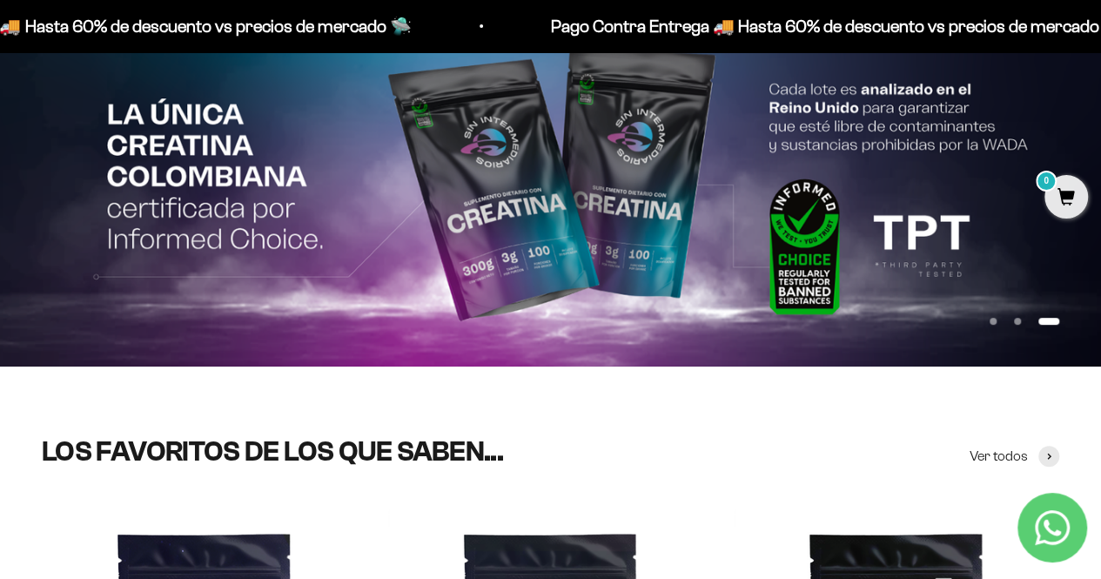
scroll to position [0, 0]
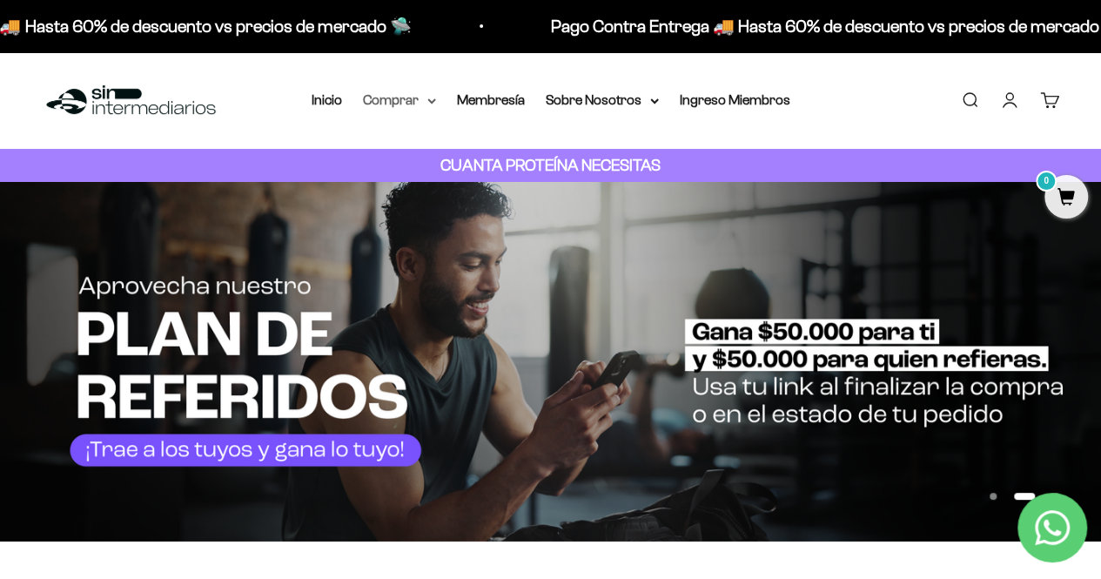
click at [410, 107] on summary "Comprar" at bounding box center [399, 100] width 73 height 23
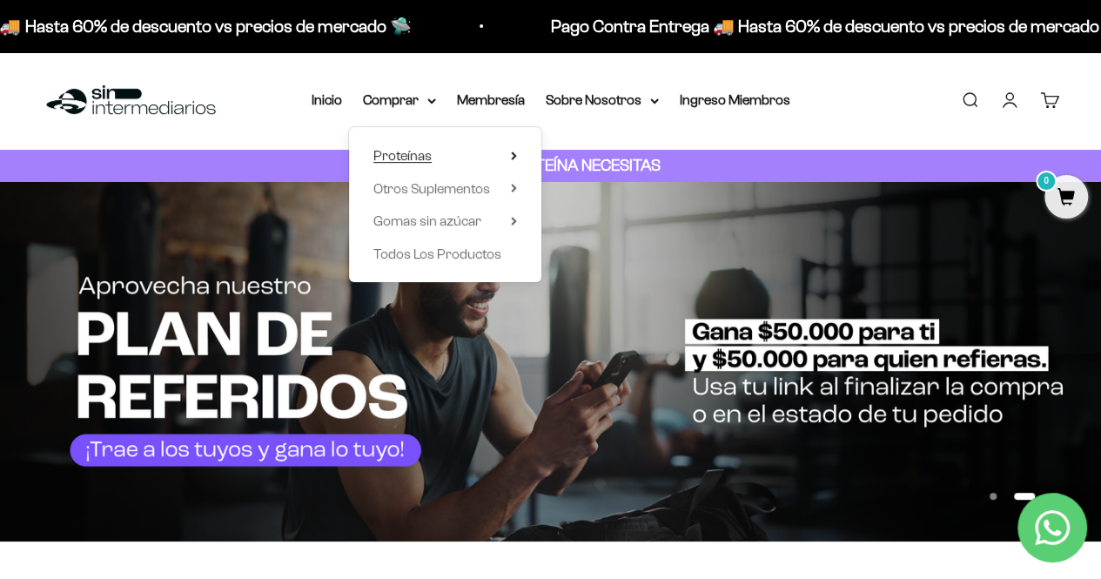
click at [445, 151] on summary "Proteínas" at bounding box center [445, 155] width 144 height 23
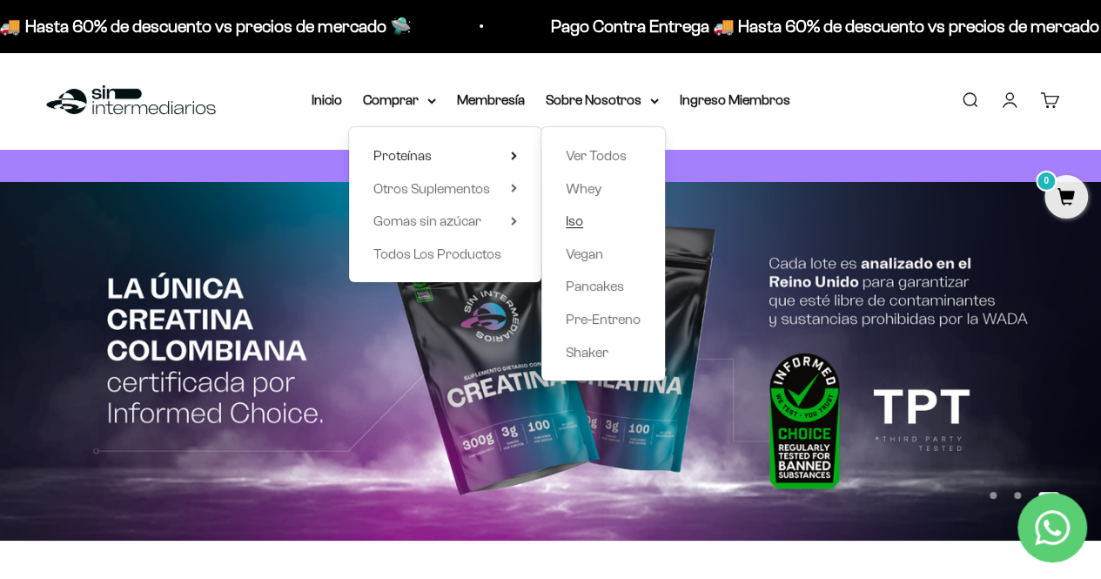
click at [569, 228] on span "Iso" at bounding box center [573, 220] width 17 height 15
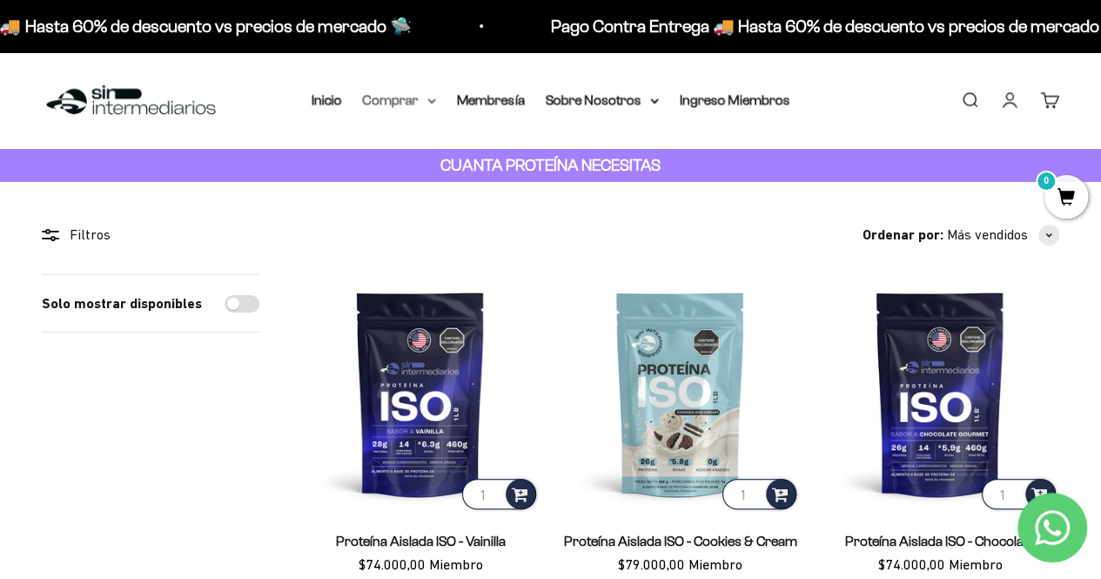
click at [407, 102] on summary "Comprar" at bounding box center [399, 100] width 73 height 23
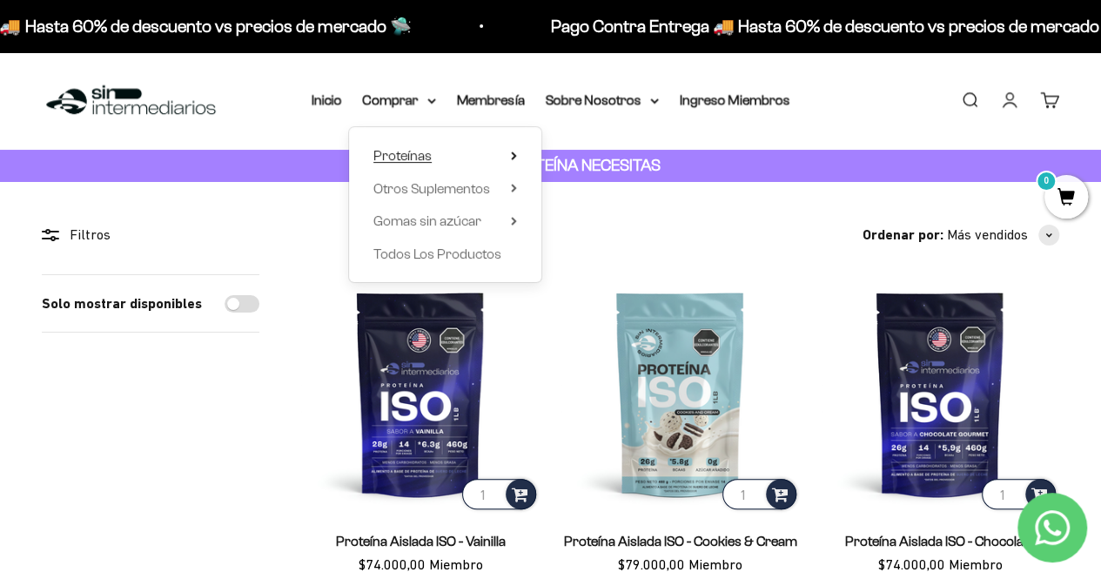
click at [420, 156] on span "Proteínas" at bounding box center [402, 155] width 58 height 15
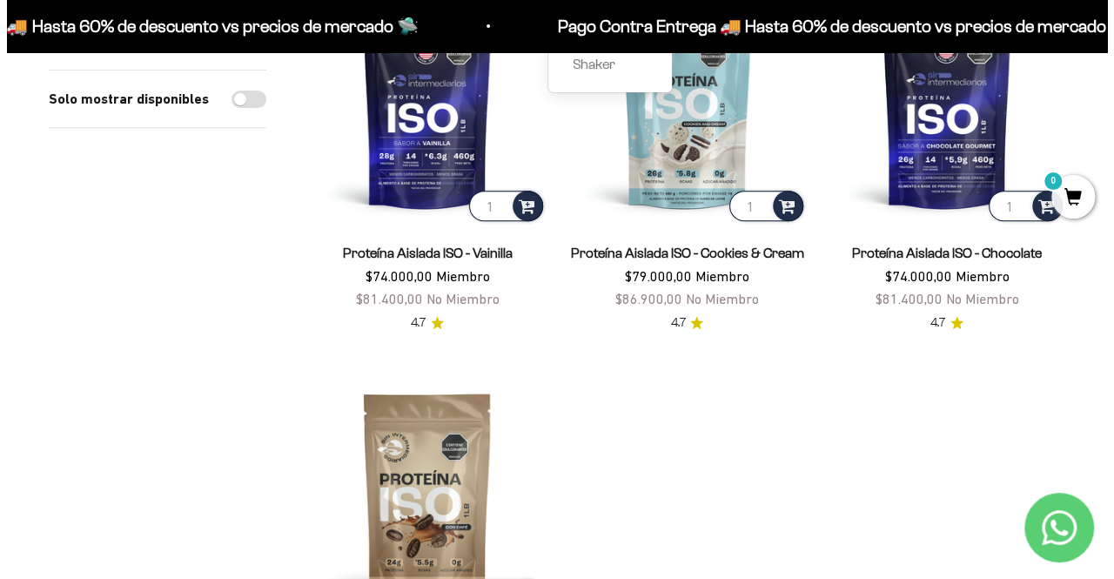
scroll to position [261, 0]
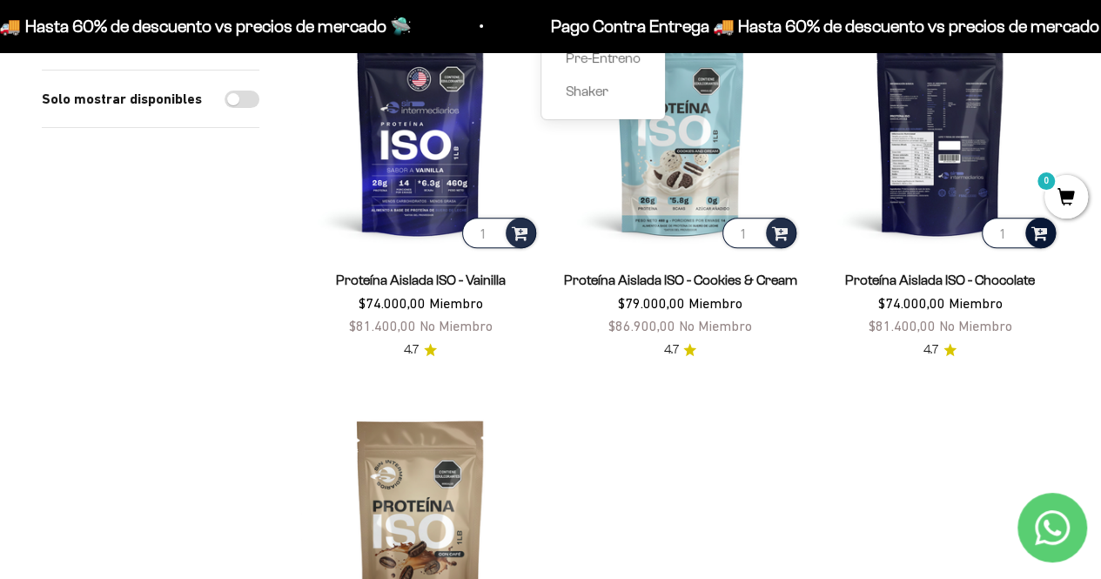
click at [1037, 237] on span at bounding box center [1039, 232] width 17 height 20
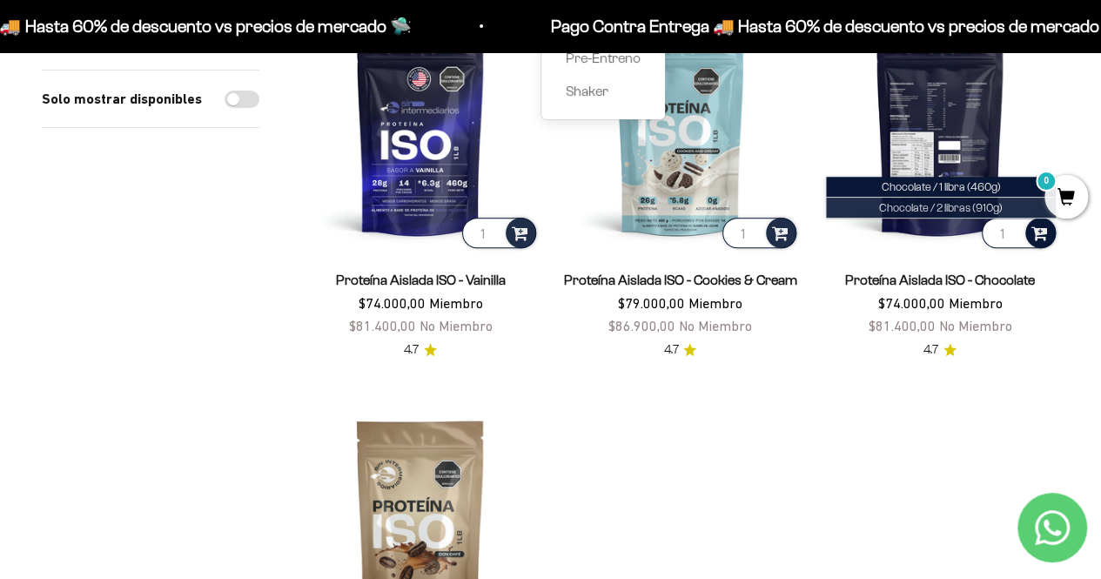
click at [907, 212] on span "Chocolate / 2 libras (910g)" at bounding box center [941, 207] width 124 height 13
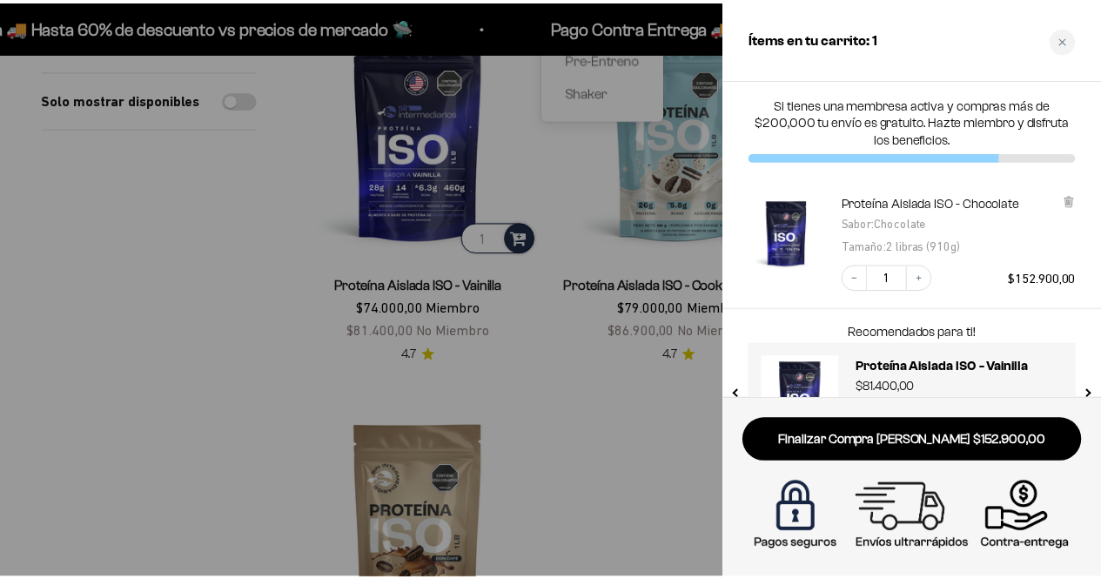
scroll to position [63, 0]
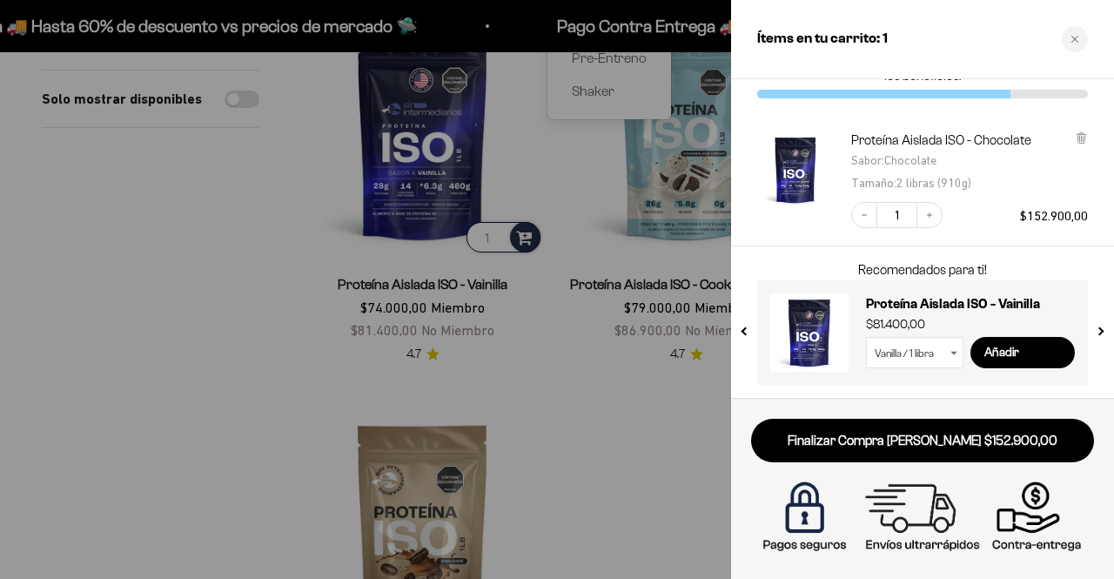
click at [299, 318] on div at bounding box center [557, 289] width 1114 height 579
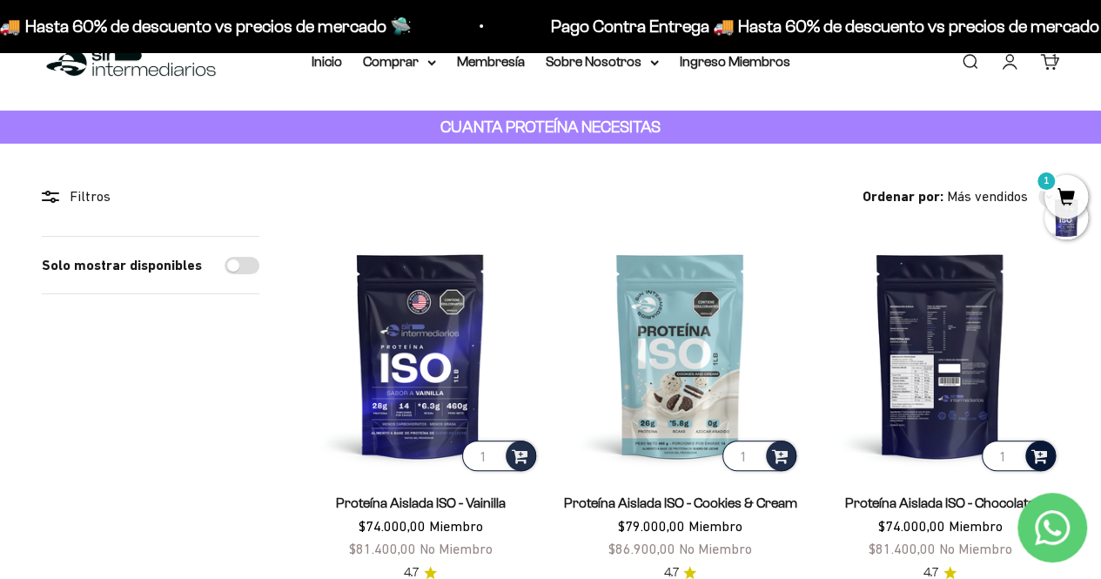
scroll to position [0, 0]
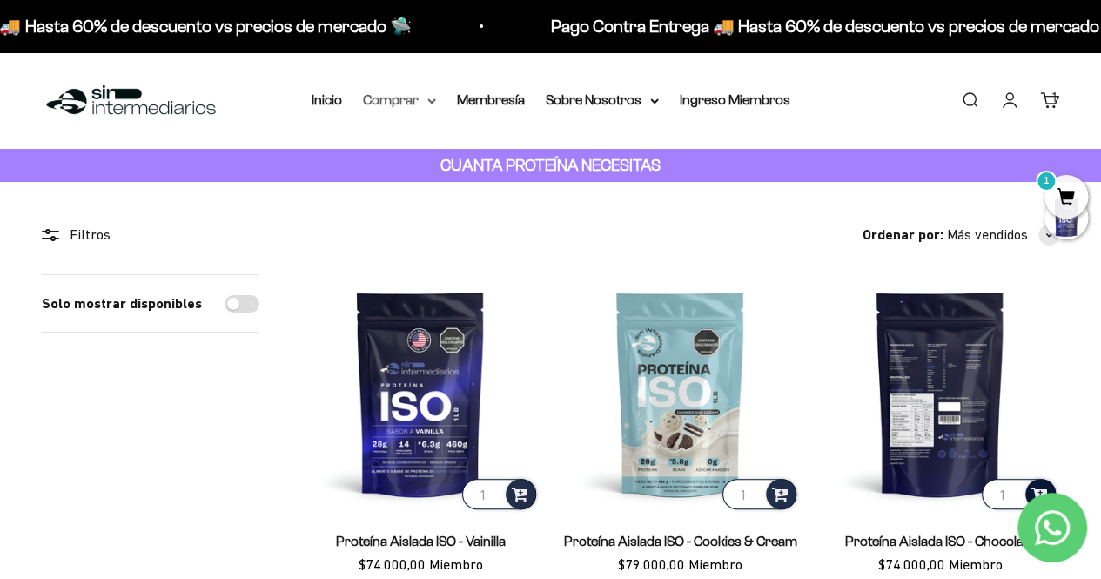
click at [417, 102] on summary "Comprar" at bounding box center [399, 100] width 73 height 23
click at [330, 98] on link "Inicio" at bounding box center [326, 99] width 30 height 15
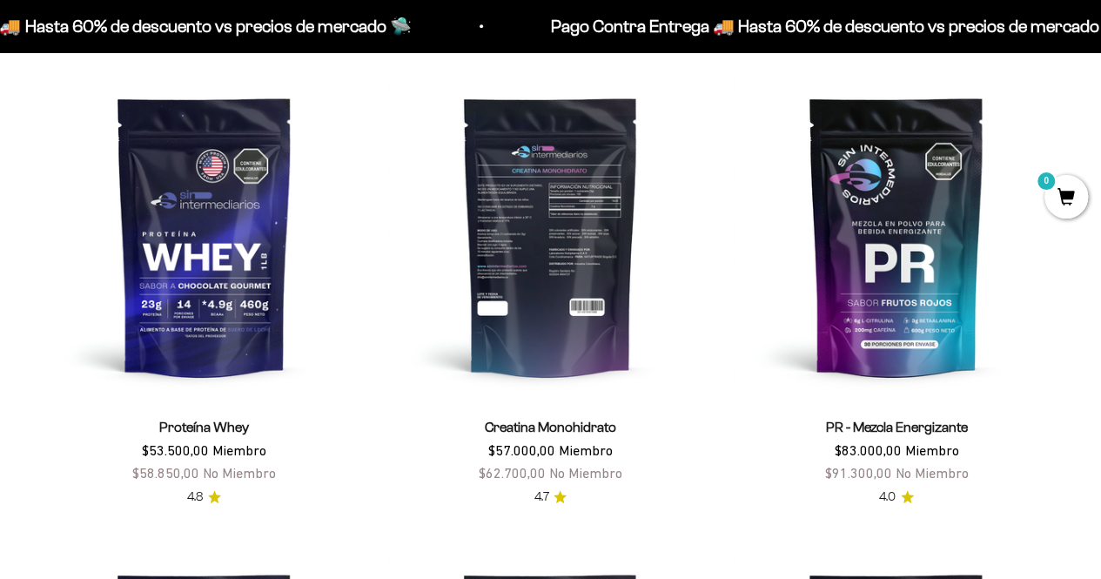
scroll to position [604, 0]
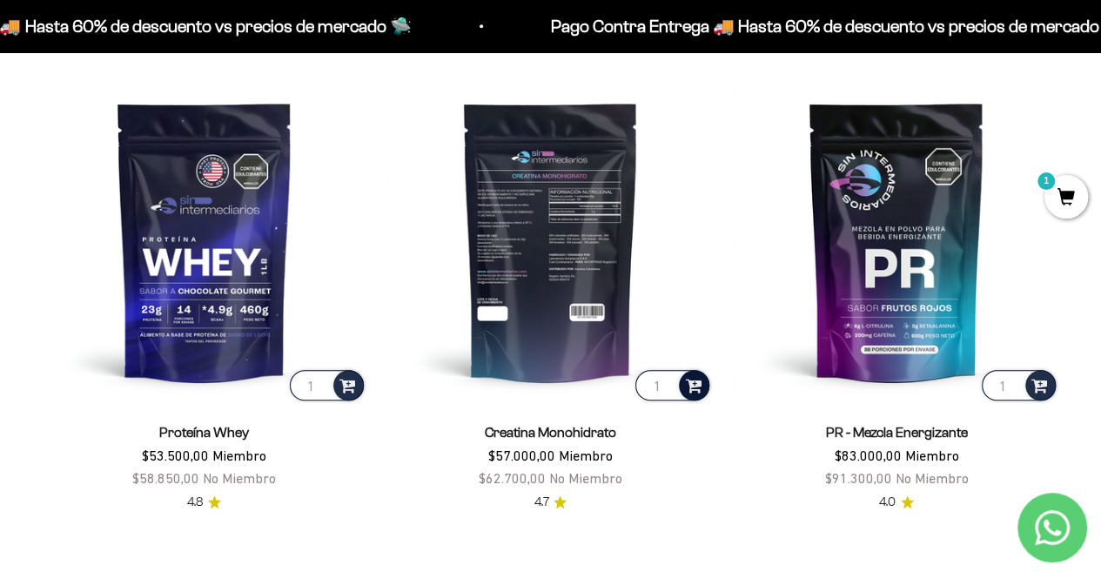
click at [695, 389] on span at bounding box center [693, 384] width 17 height 20
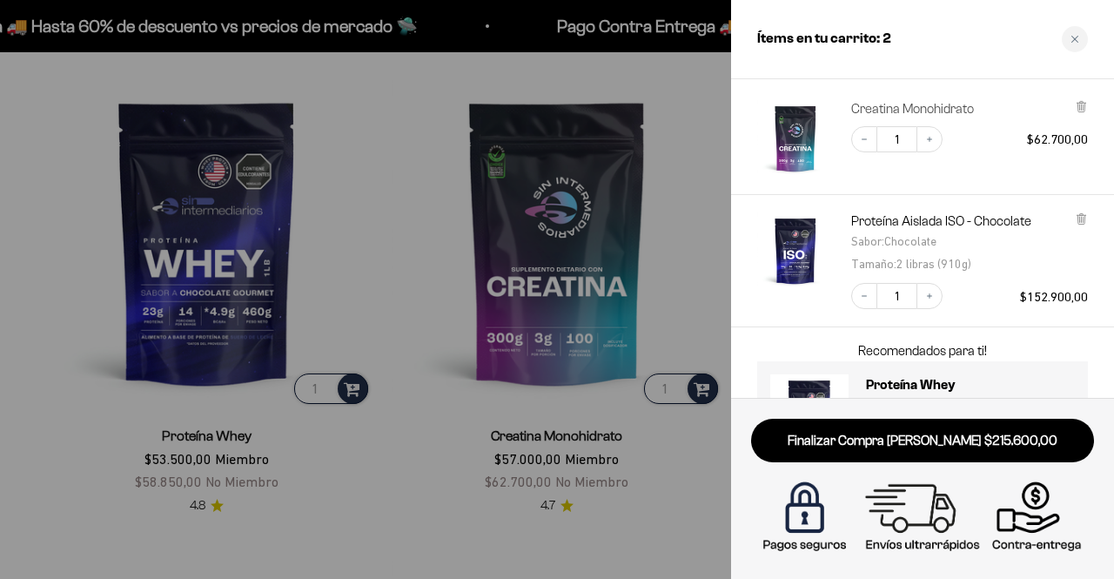
scroll to position [87, 0]
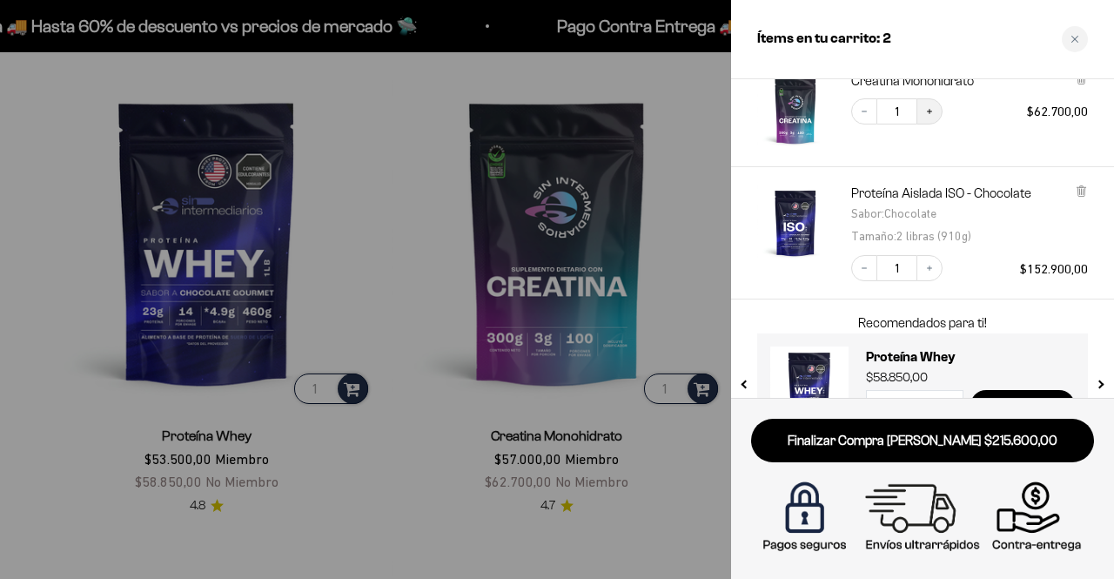
click at [920, 113] on button "Increase quantity" at bounding box center [929, 111] width 26 height 26
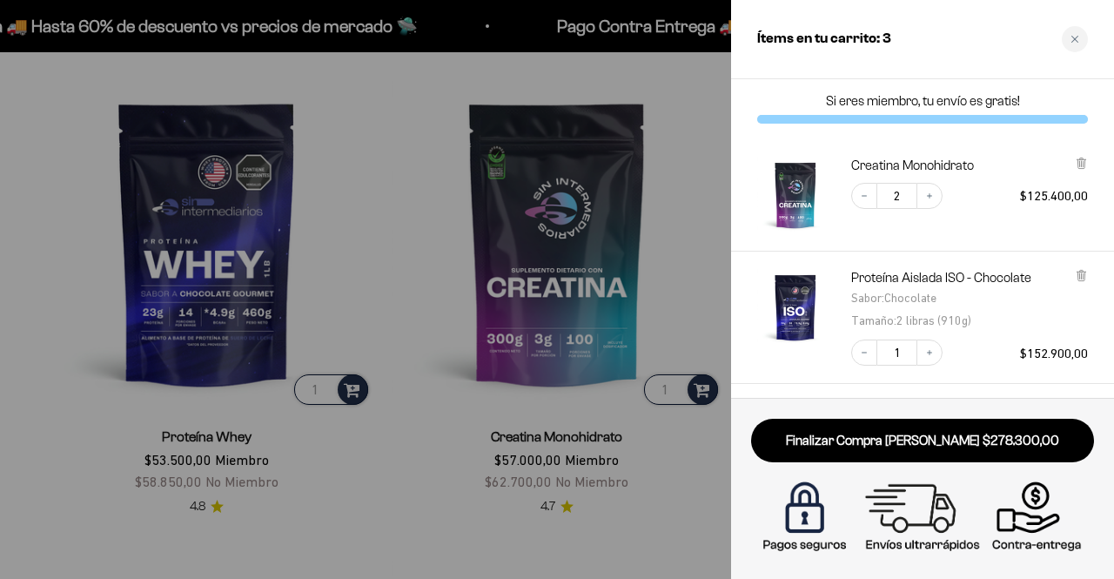
scroll to position [0, 0]
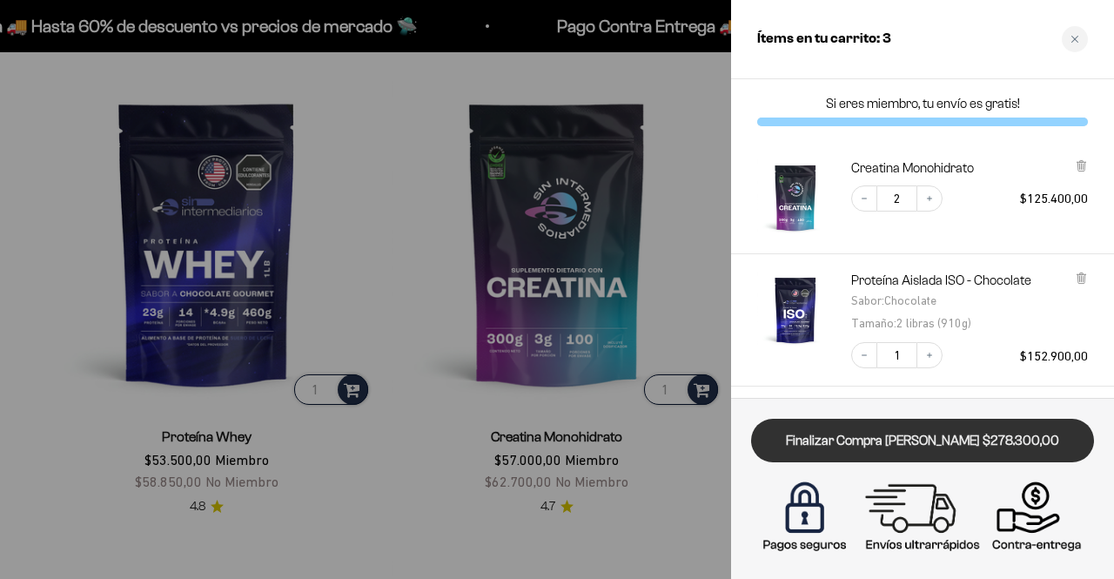
click at [950, 438] on link "Finalizar Compra [PERSON_NAME] $278.300,00" at bounding box center [922, 440] width 343 height 44
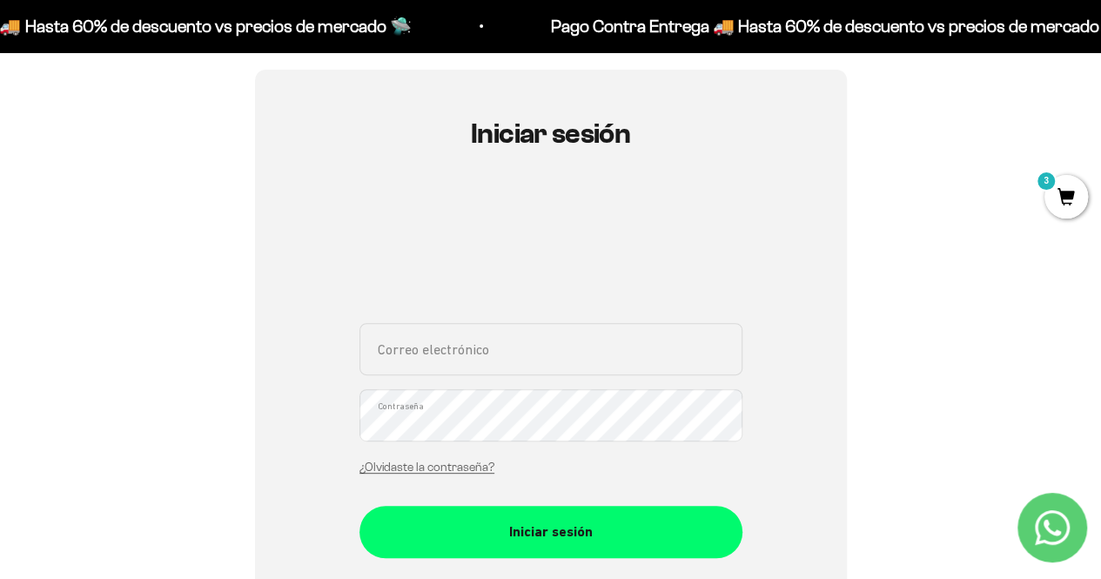
scroll to position [174, 0]
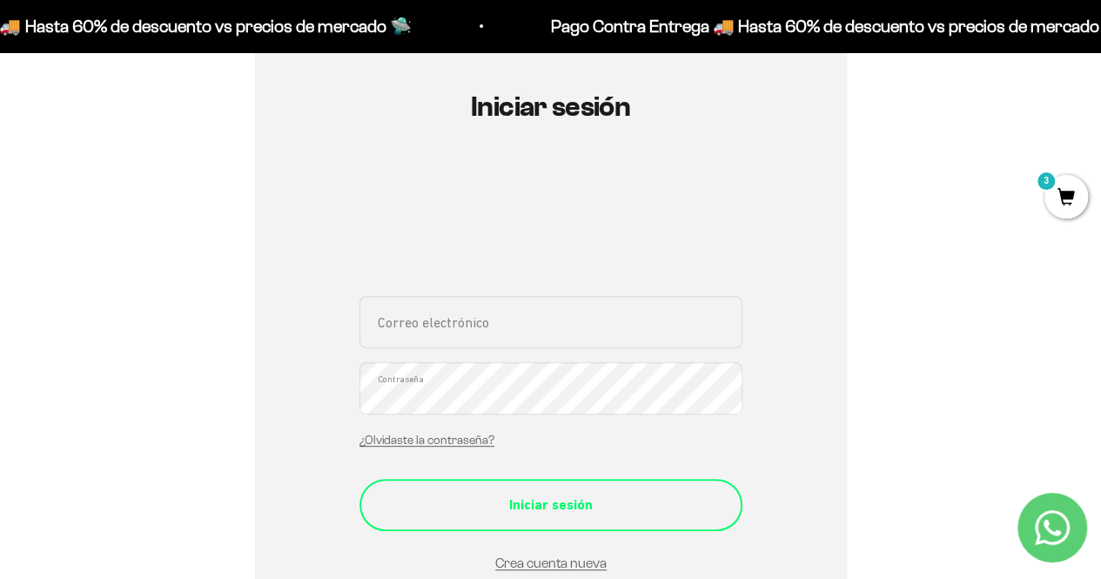
type input "[EMAIL_ADDRESS][DOMAIN_NAME]"
click at [515, 504] on div "Iniciar sesión" at bounding box center [550, 504] width 313 height 23
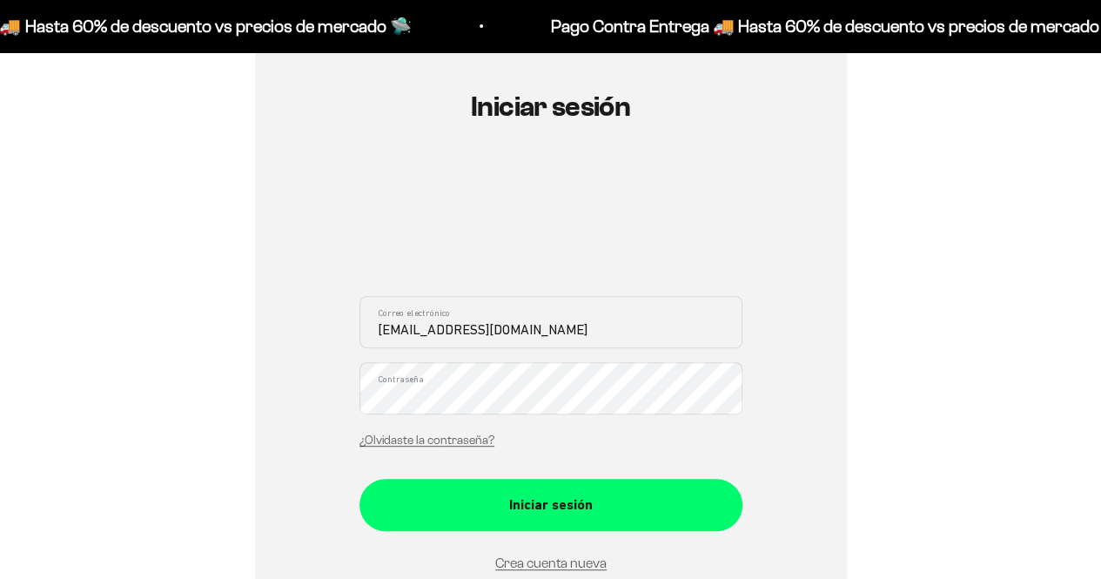
scroll to position [174, 0]
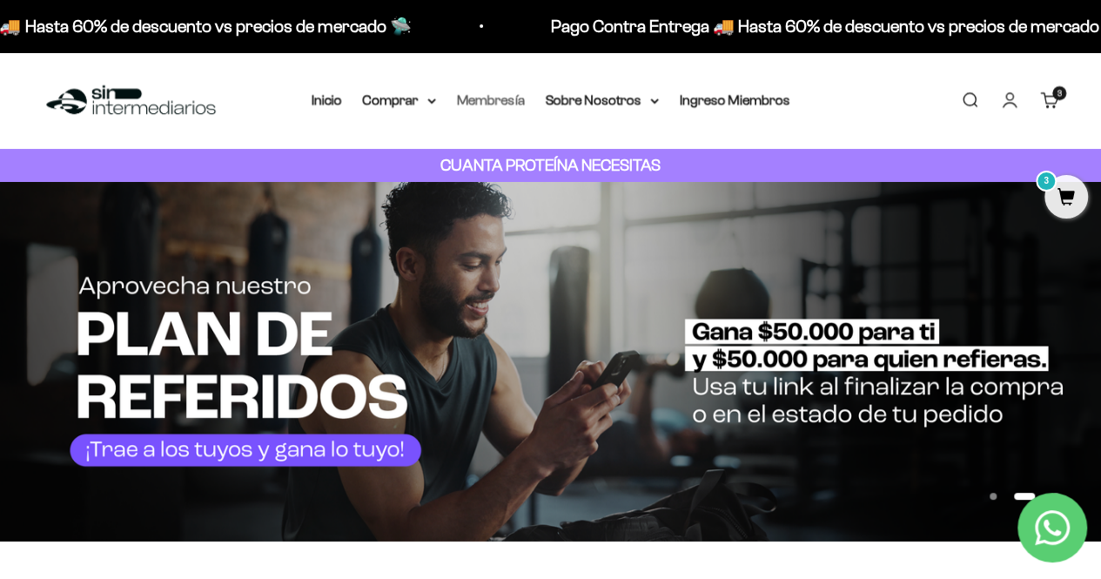
click at [504, 104] on link "Membresía" at bounding box center [491, 99] width 68 height 15
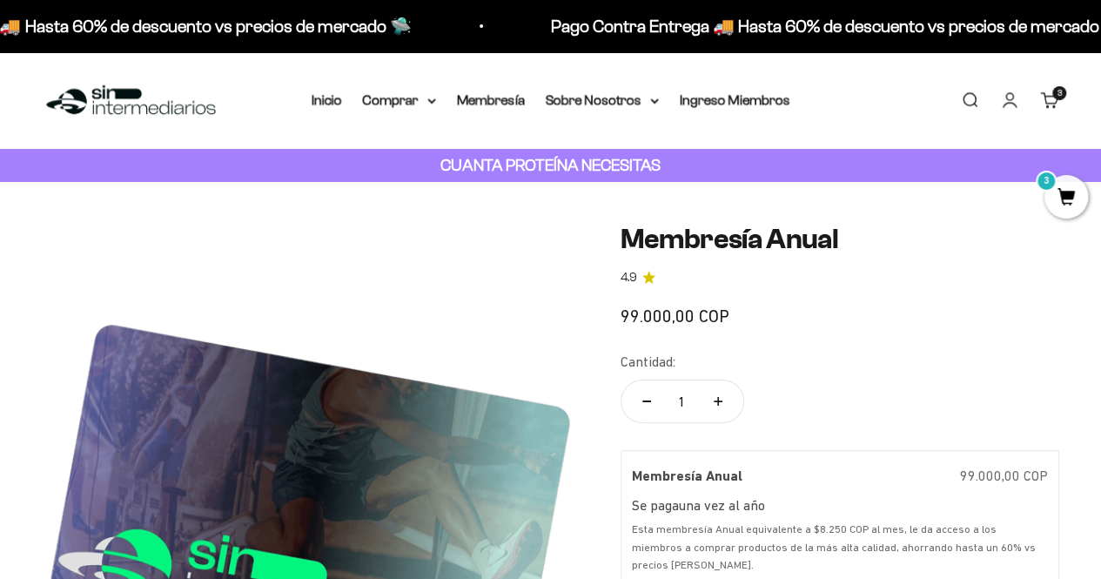
click at [727, 398] on button "Aumentar cantidad" at bounding box center [718, 401] width 50 height 42
click at [630, 406] on button "Reducir cantidad" at bounding box center [646, 401] width 50 height 42
type input "1"
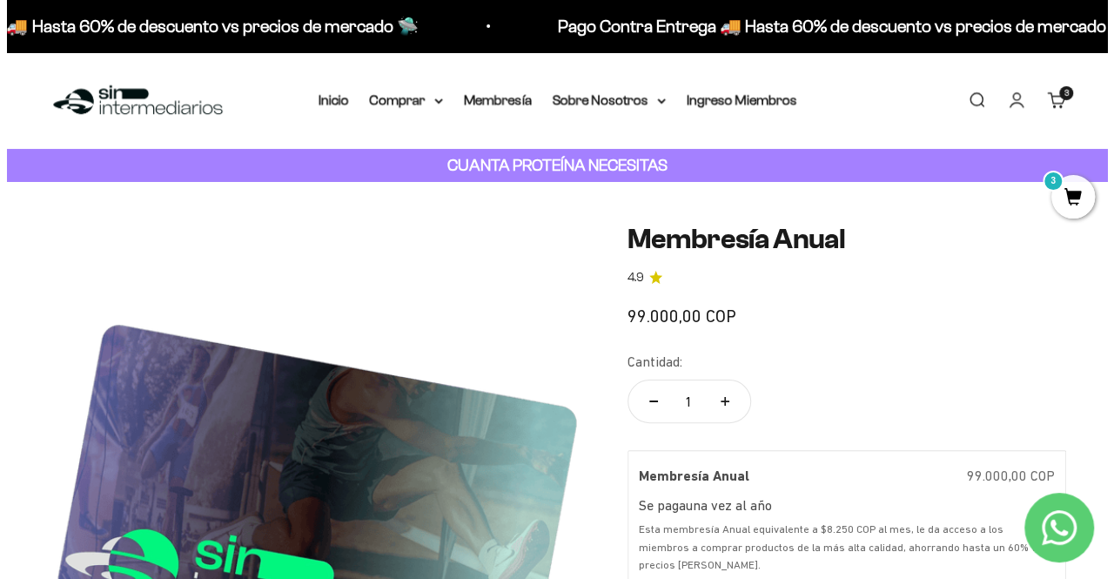
scroll to position [174, 0]
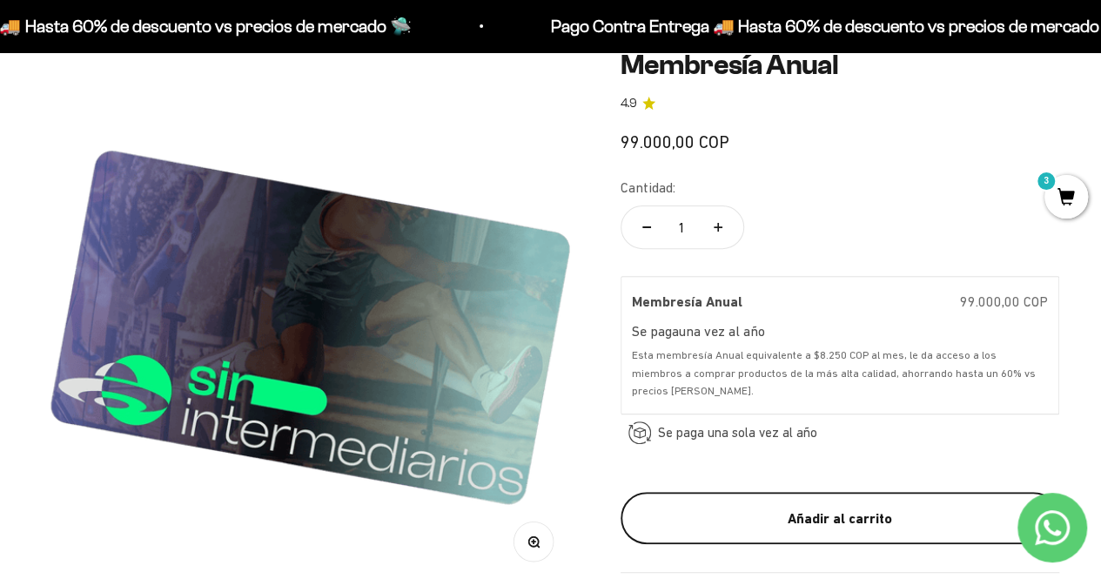
click at [826, 540] on button "Añadir al carrito" at bounding box center [839, 518] width 438 height 52
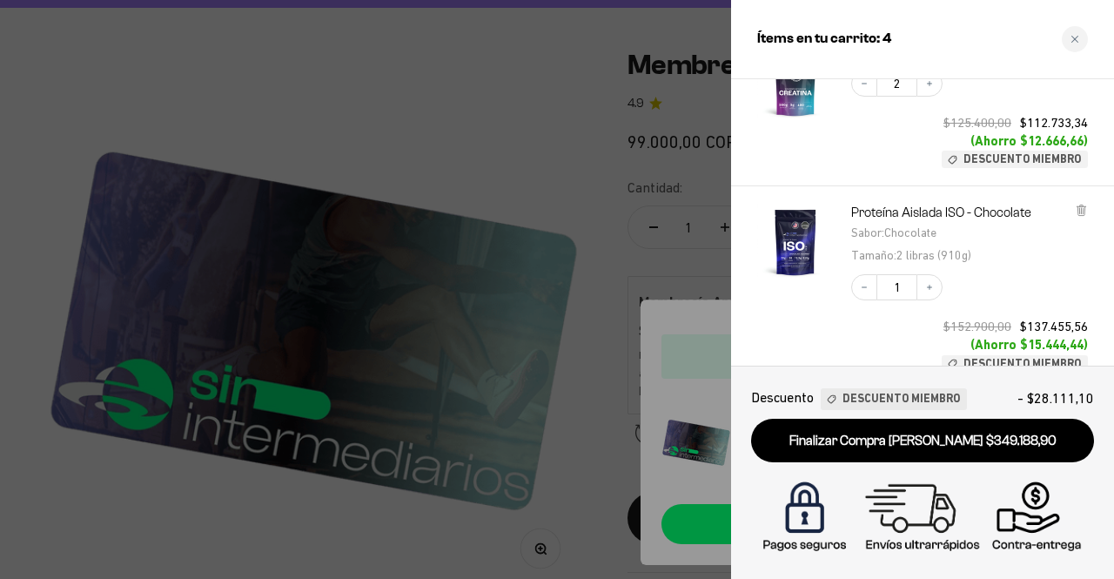
scroll to position [0, 0]
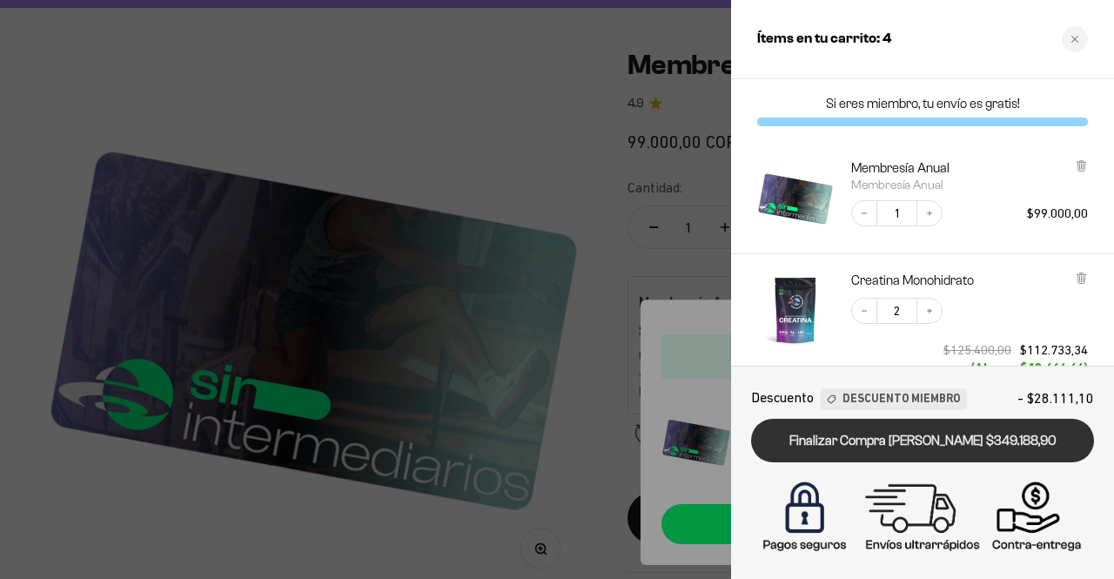
click at [947, 426] on link "Finalizar Compra Segura $349.188,90" at bounding box center [922, 440] width 343 height 44
